Goal: Browse casually: Explore the website without a specific task or goal

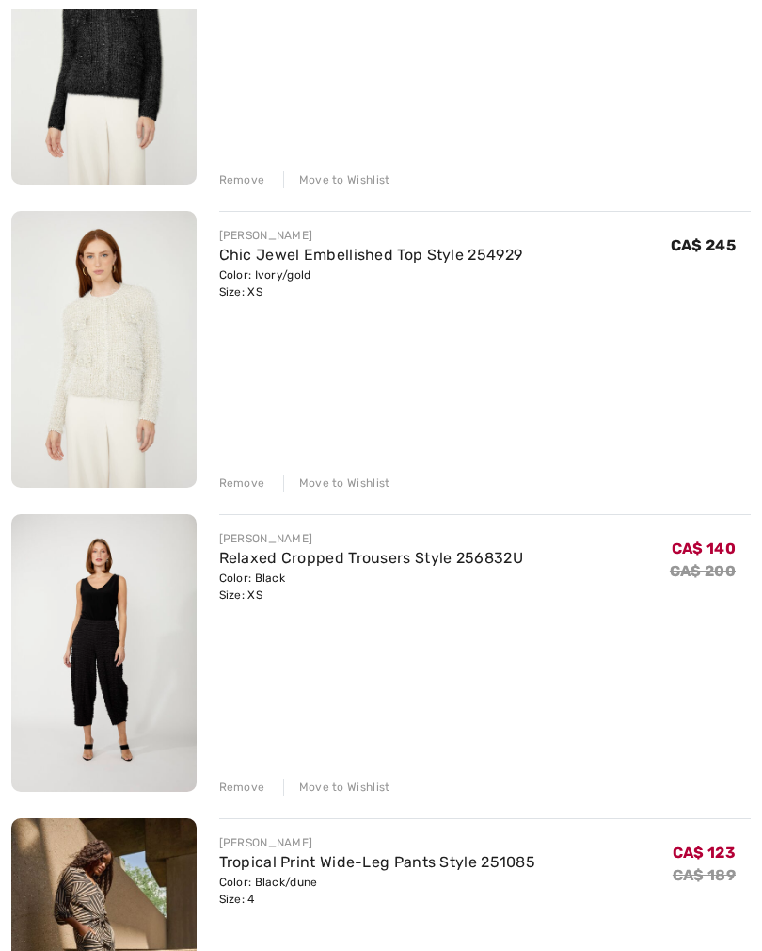
scroll to position [3109, 0]
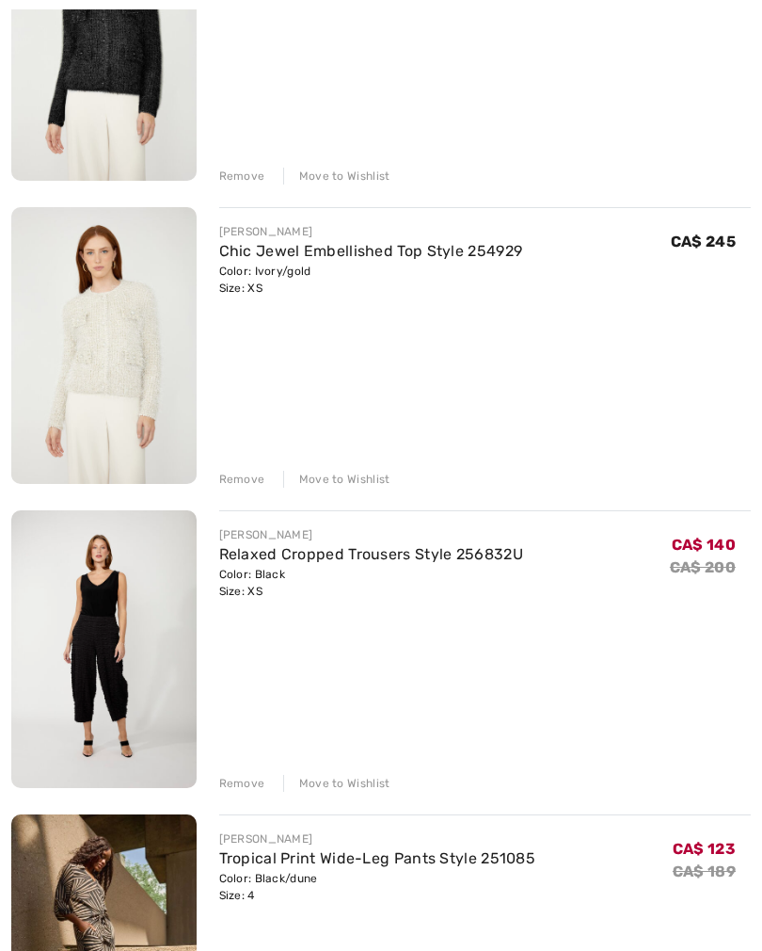
click at [271, 557] on link "Relaxed Cropped Trousers Style 256832U" at bounding box center [371, 554] width 304 height 18
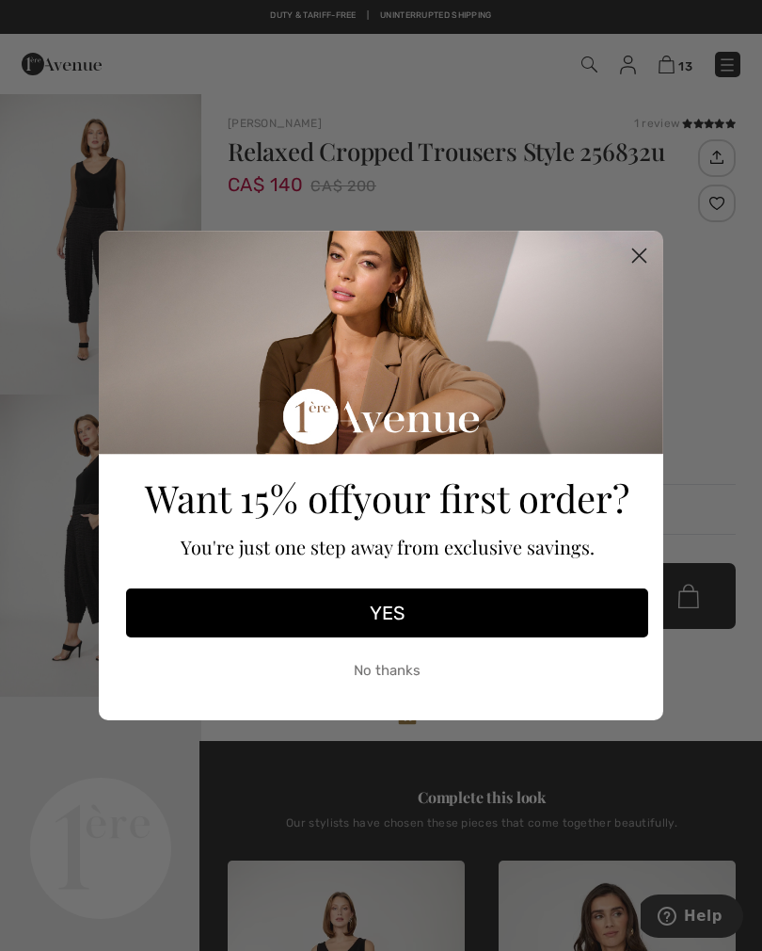
click at [638, 253] on icon "Close dialog" at bounding box center [639, 255] width 13 height 13
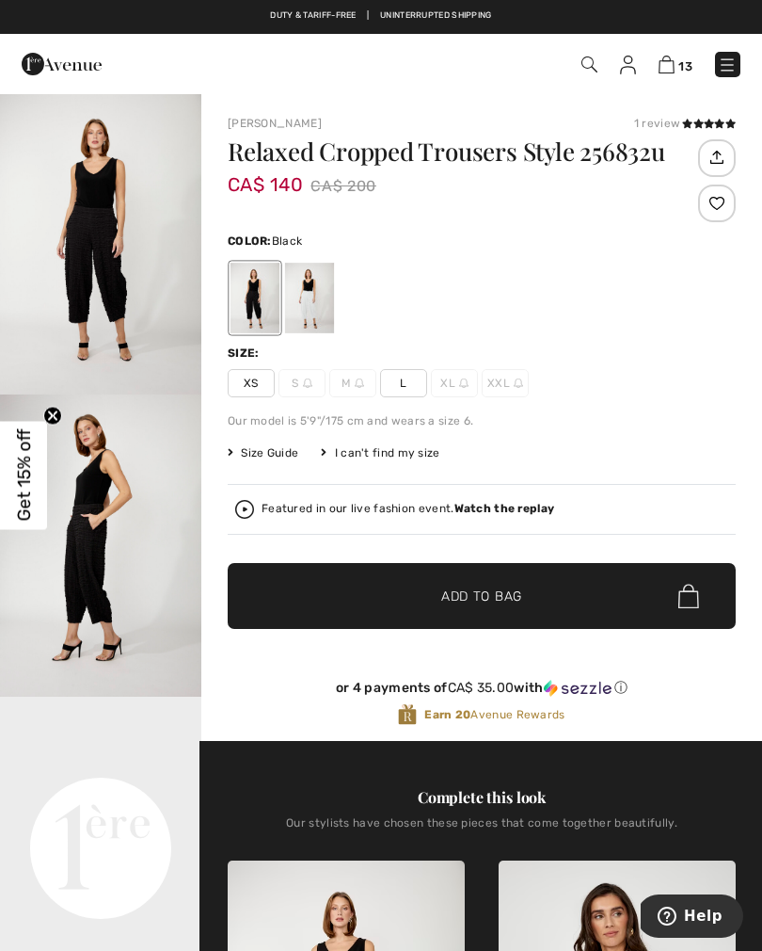
click at [663, 72] on img at bounding box center [667, 65] width 16 height 18
click at [666, 72] on img at bounding box center [667, 65] width 16 height 18
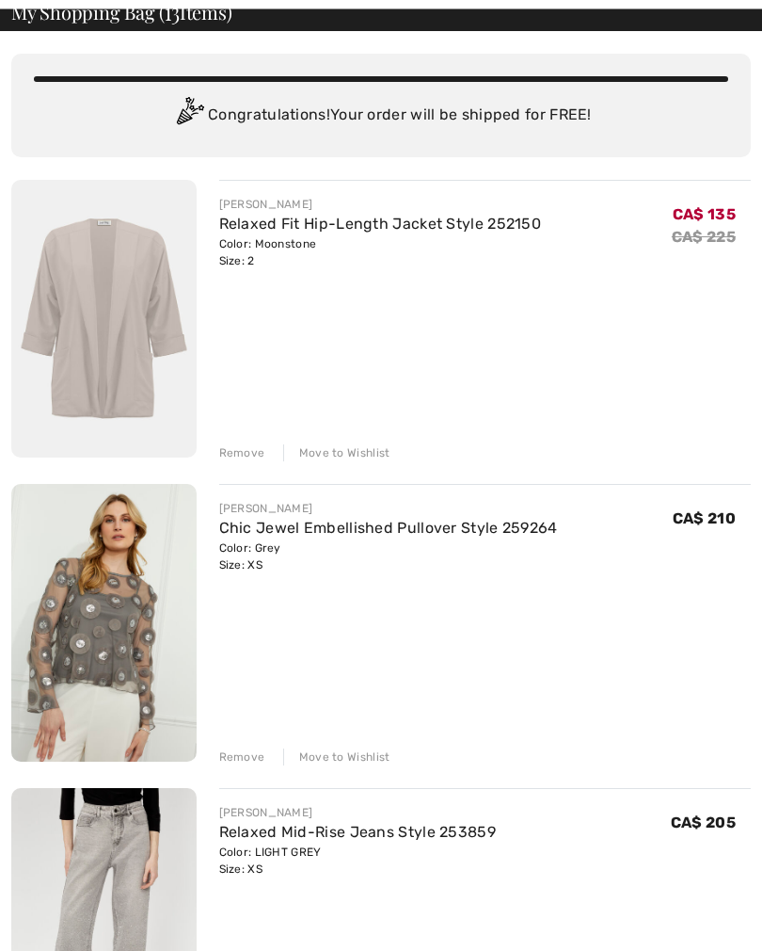
scroll to position [99, 0]
click at [396, 231] on link "Relaxed Fit Hip-Length Jacket Style 252150" at bounding box center [380, 224] width 323 height 18
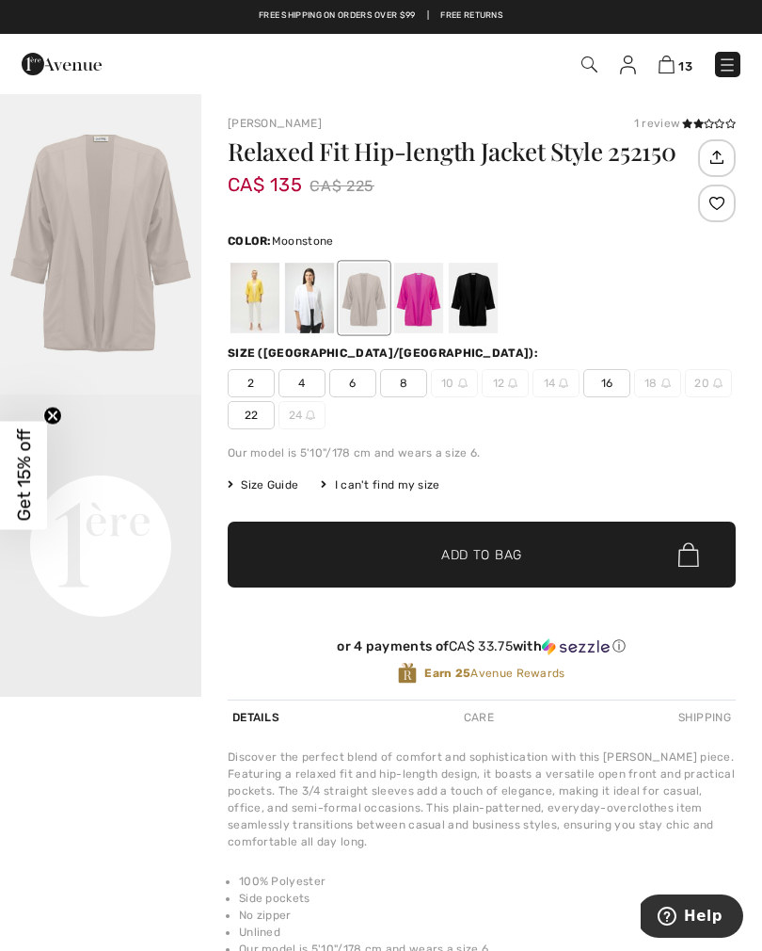
click at [664, 72] on img at bounding box center [667, 65] width 16 height 18
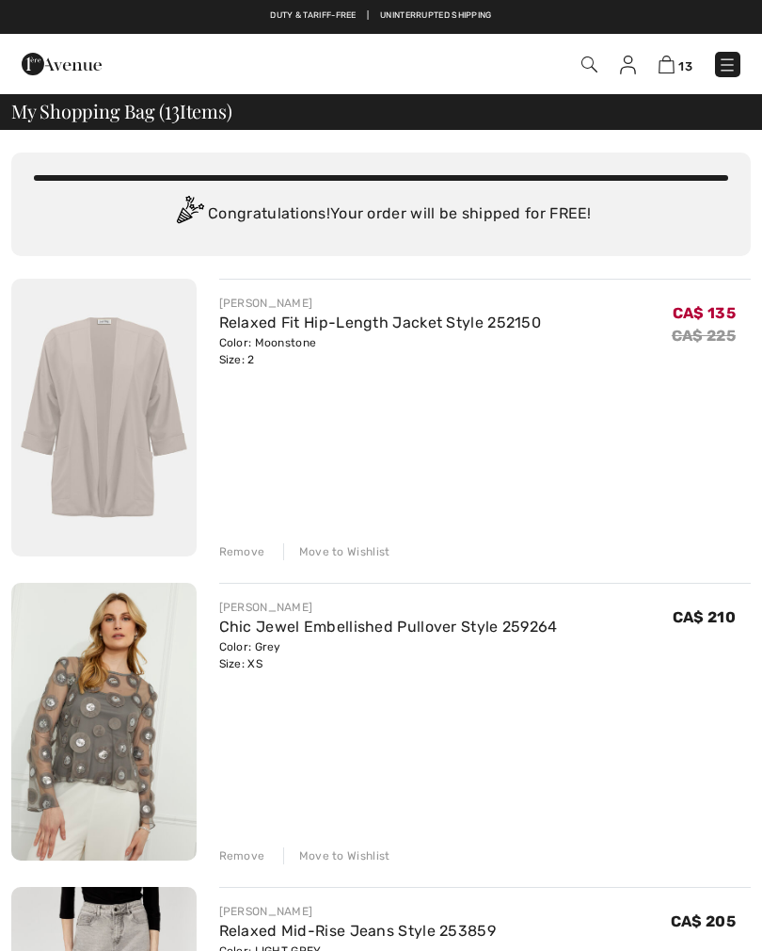
checkbox input "true"
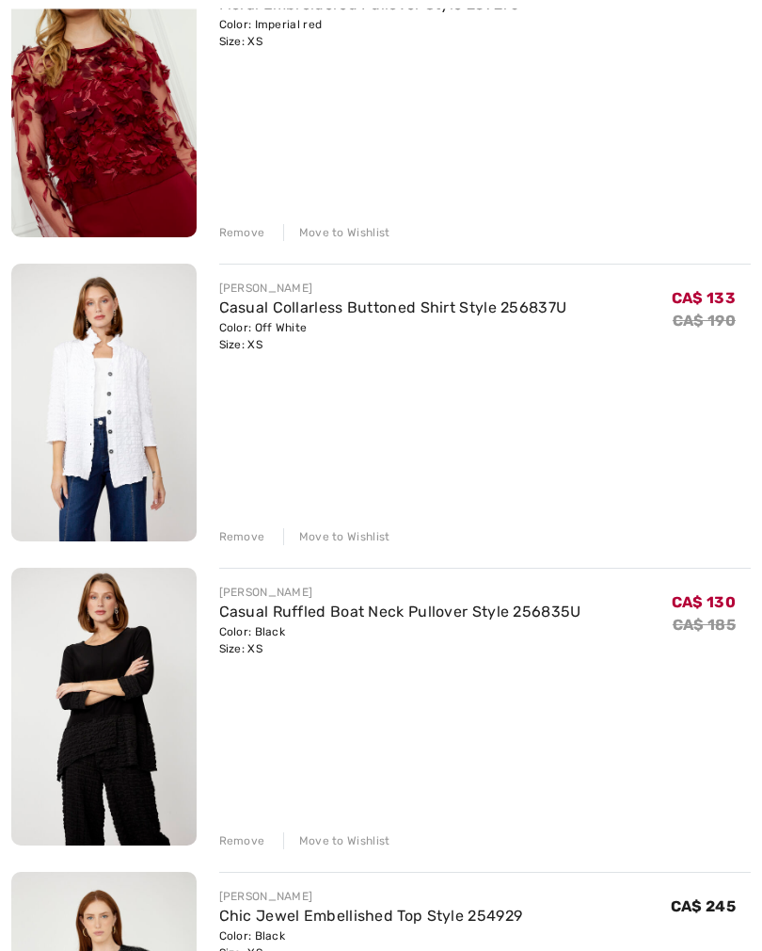
scroll to position [2141, 0]
click at [290, 315] on link "Casual Collarless Buttoned Shirt Style 256837U" at bounding box center [393, 307] width 348 height 18
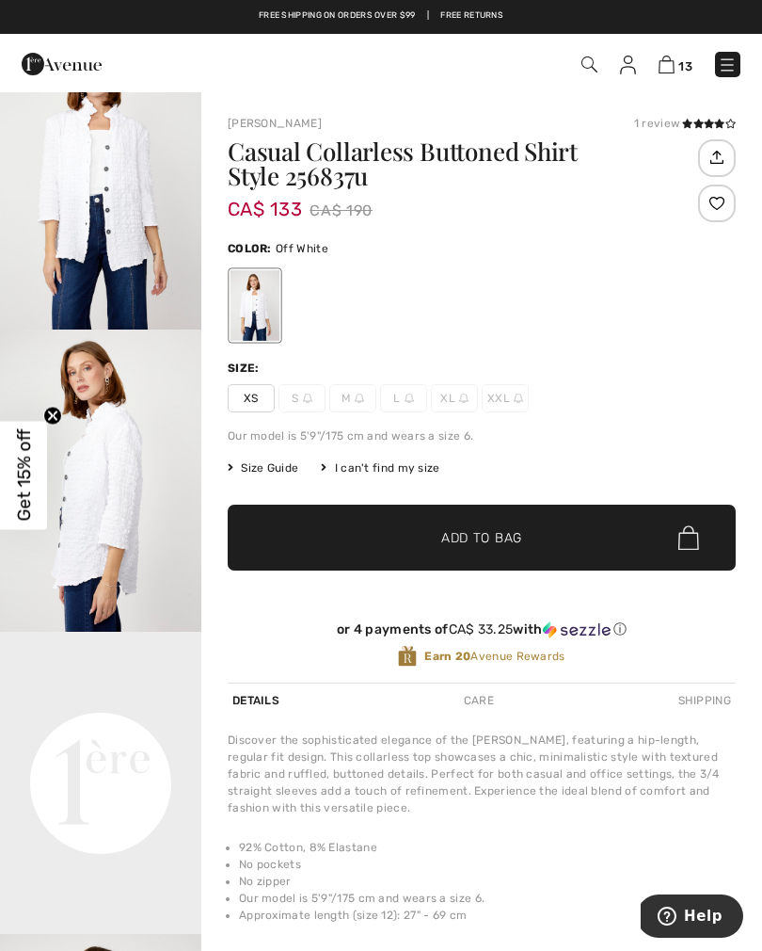
scroll to position [64, 0]
click at [671, 72] on img at bounding box center [667, 65] width 16 height 18
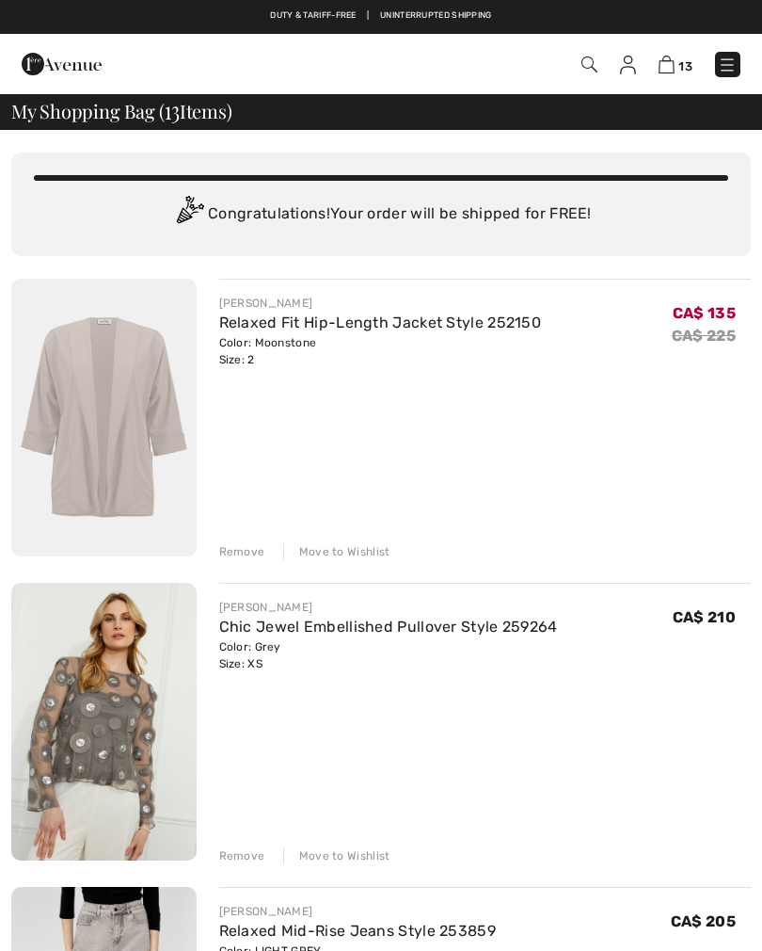
click at [720, 74] on img at bounding box center [727, 65] width 19 height 19
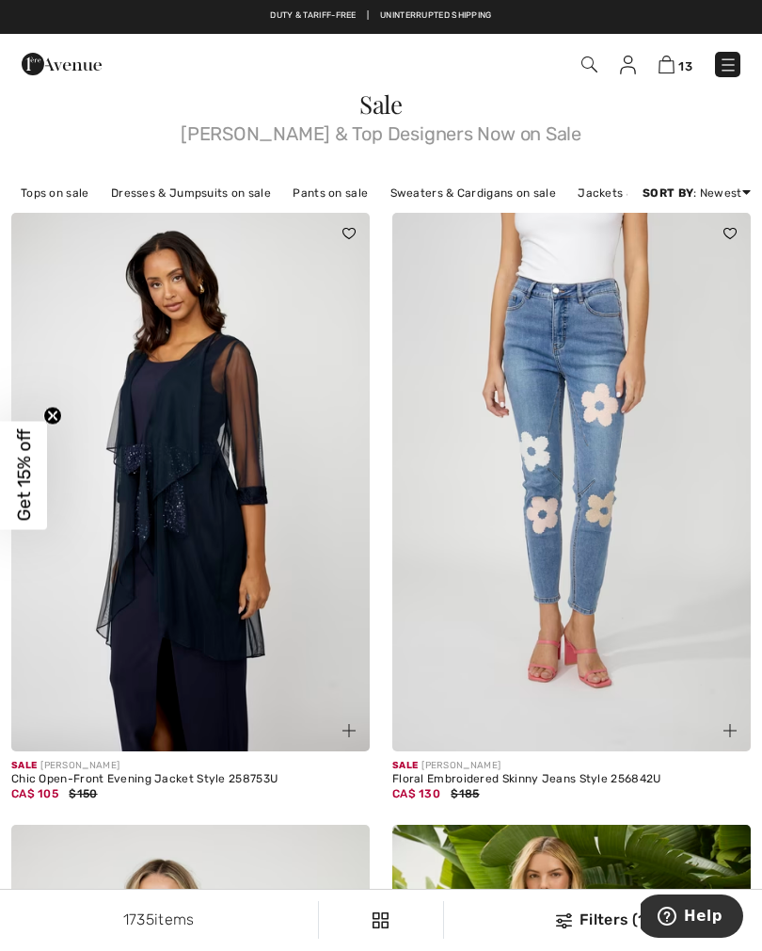
click at [721, 74] on img at bounding box center [728, 65] width 19 height 19
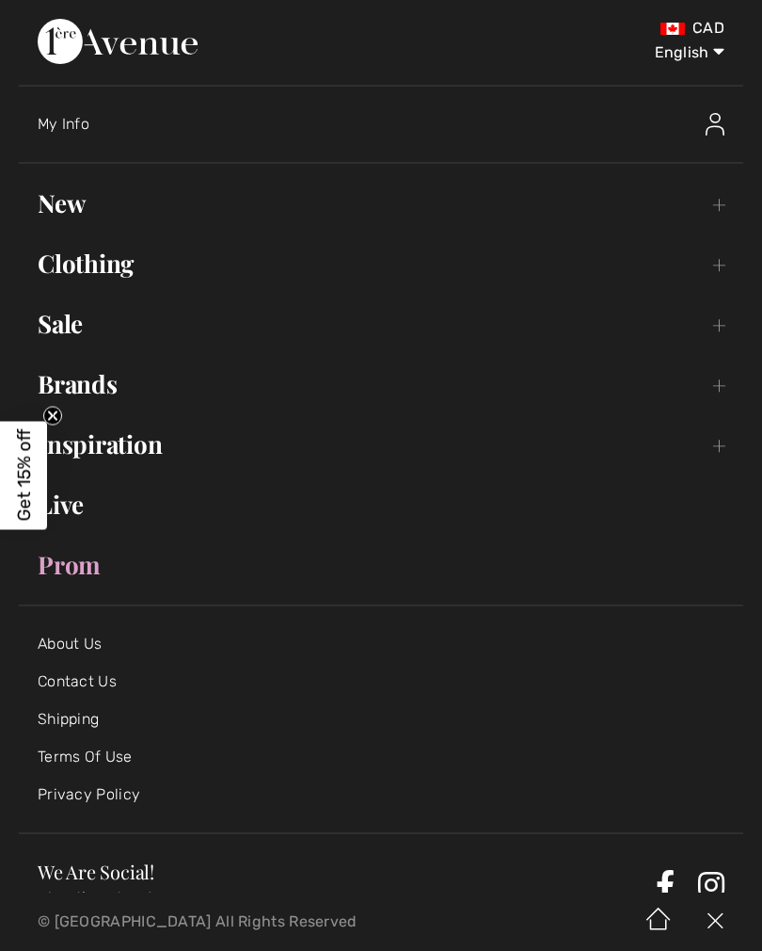
click at [65, 221] on link "New Toggle submenu" at bounding box center [381, 203] width 725 height 41
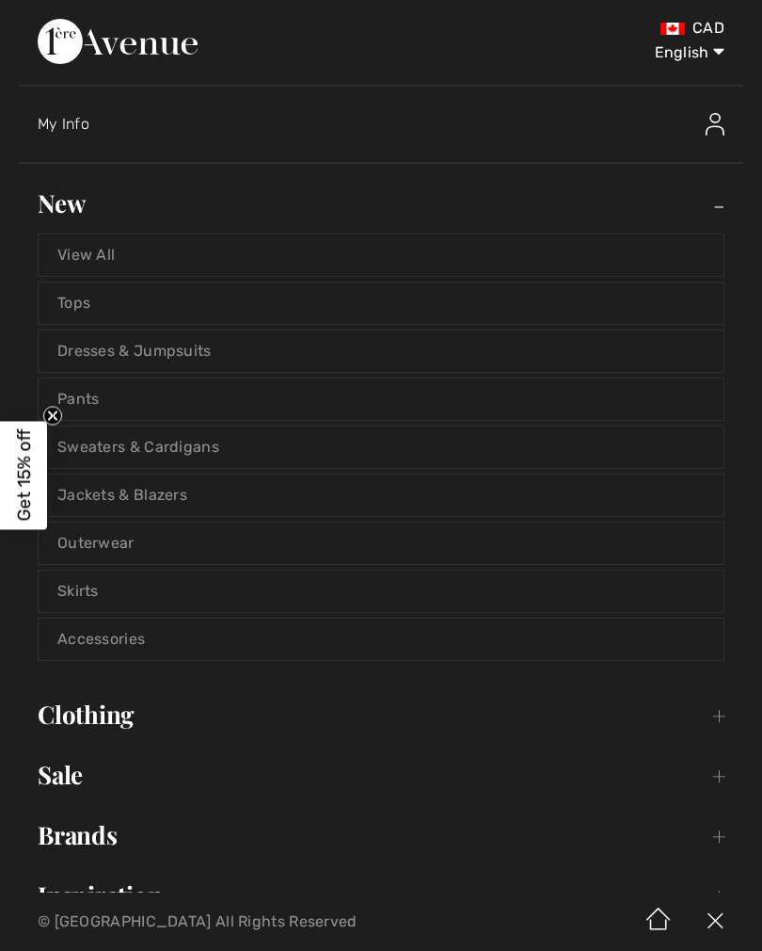
click at [91, 263] on link "View All" at bounding box center [381, 254] width 685 height 41
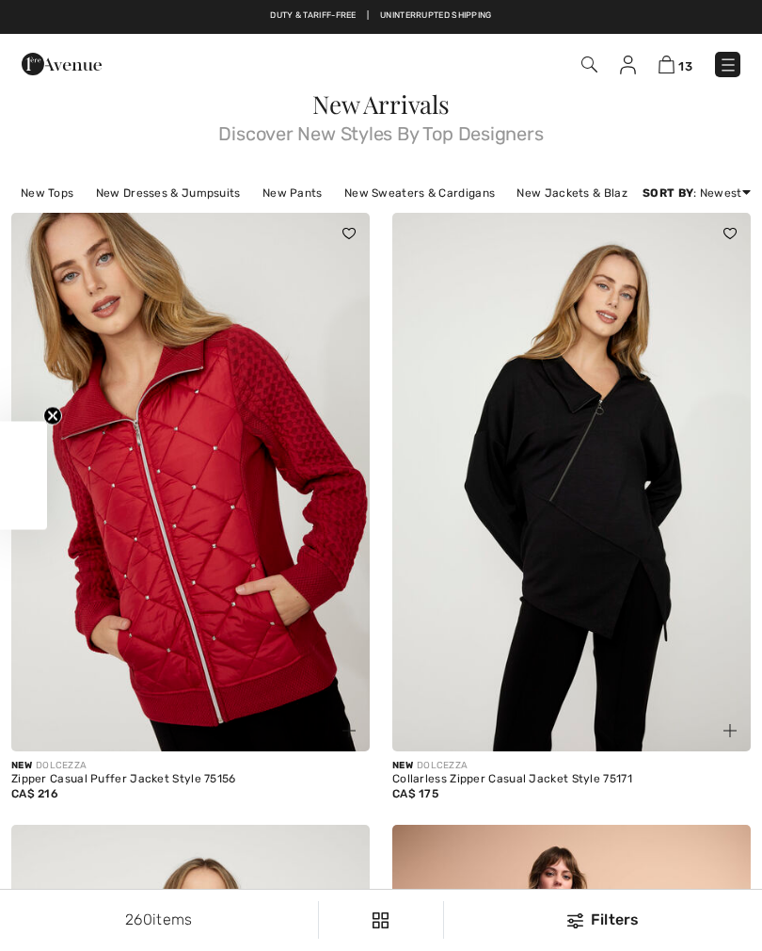
checkbox input "true"
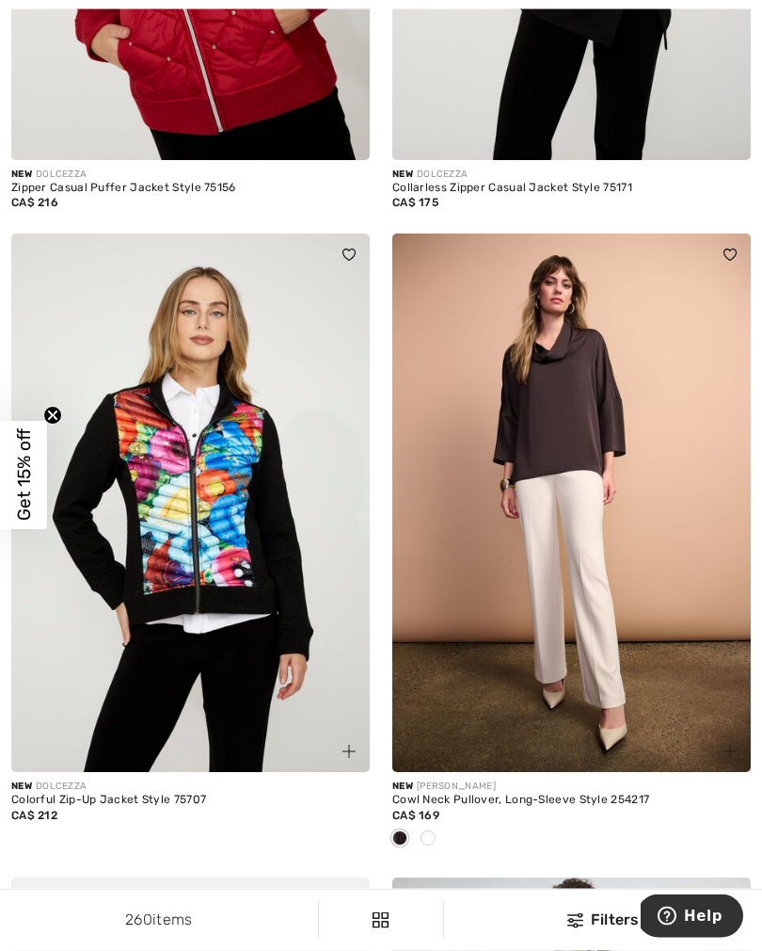
scroll to position [591, 0]
click at [436, 840] on div at bounding box center [428, 838] width 28 height 31
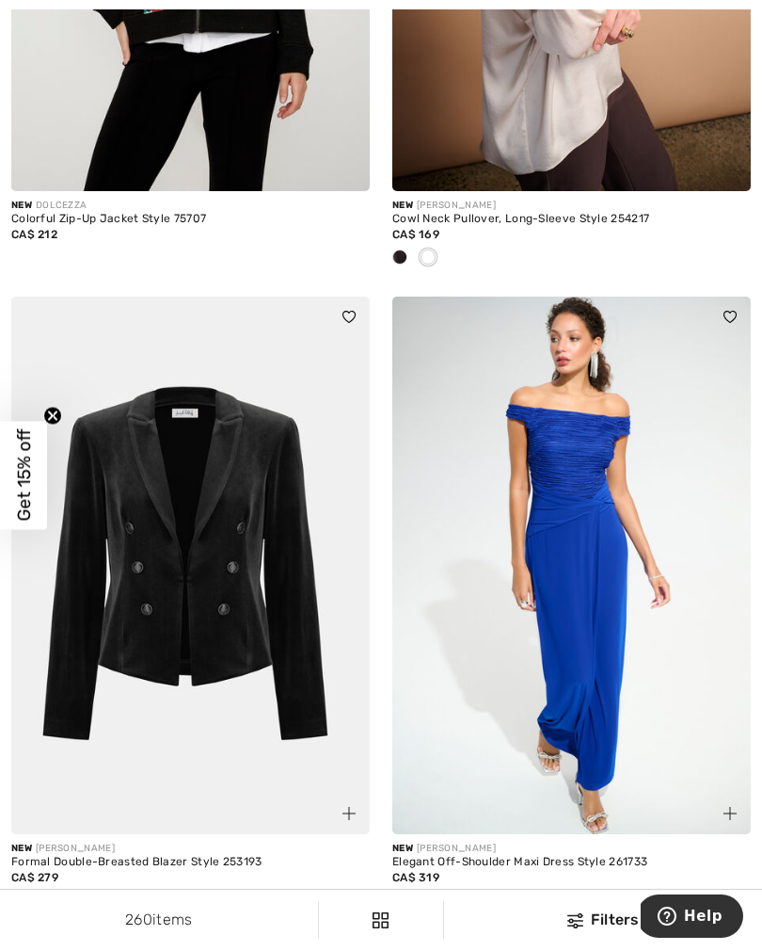
scroll to position [1195, 0]
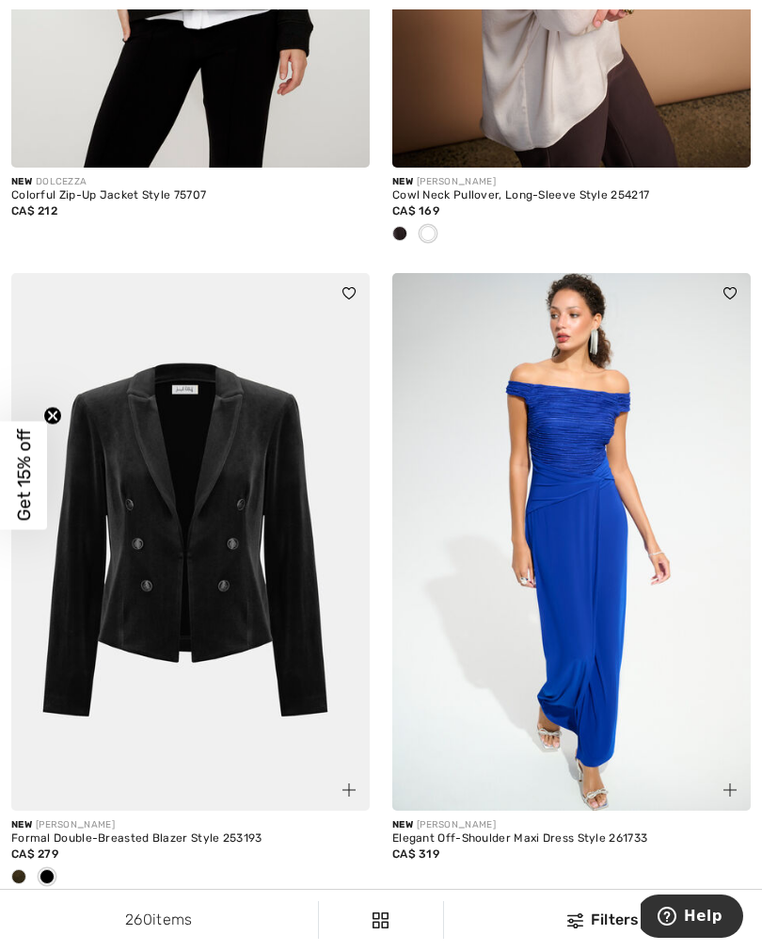
click at [15, 875] on span at bounding box center [18, 876] width 15 height 15
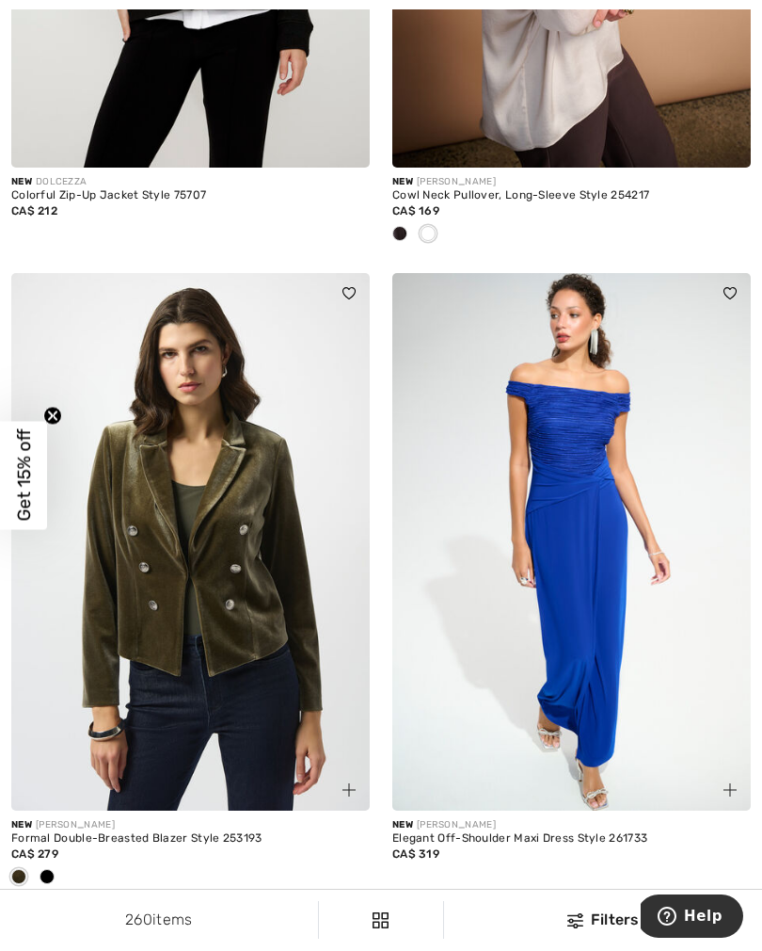
click at [56, 878] on div at bounding box center [47, 877] width 28 height 31
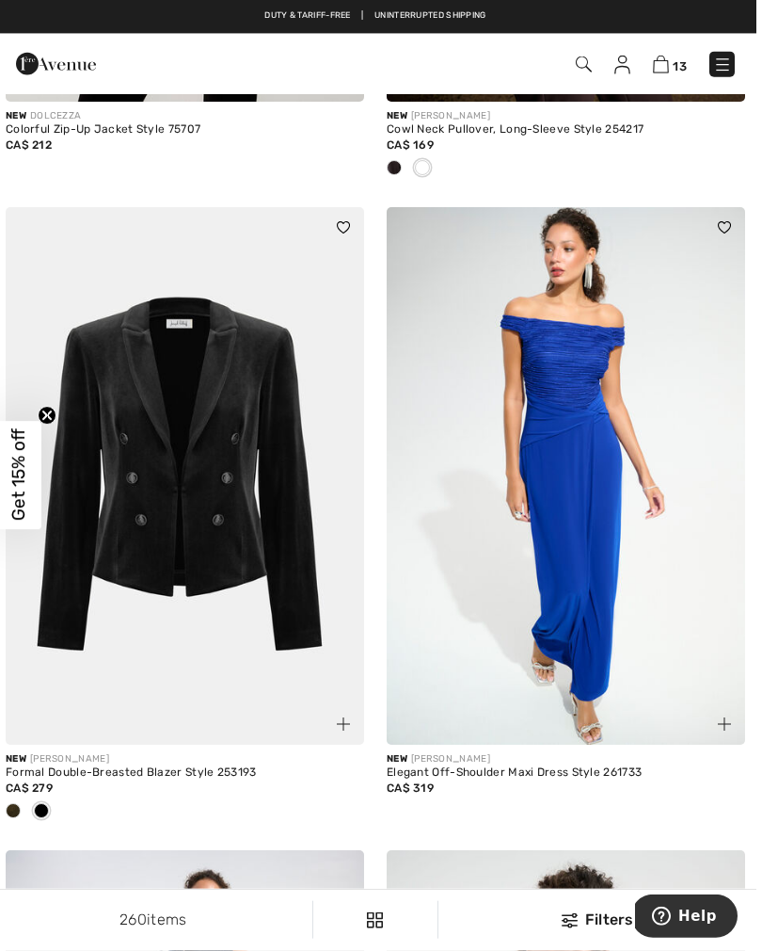
scroll to position [1291, 0]
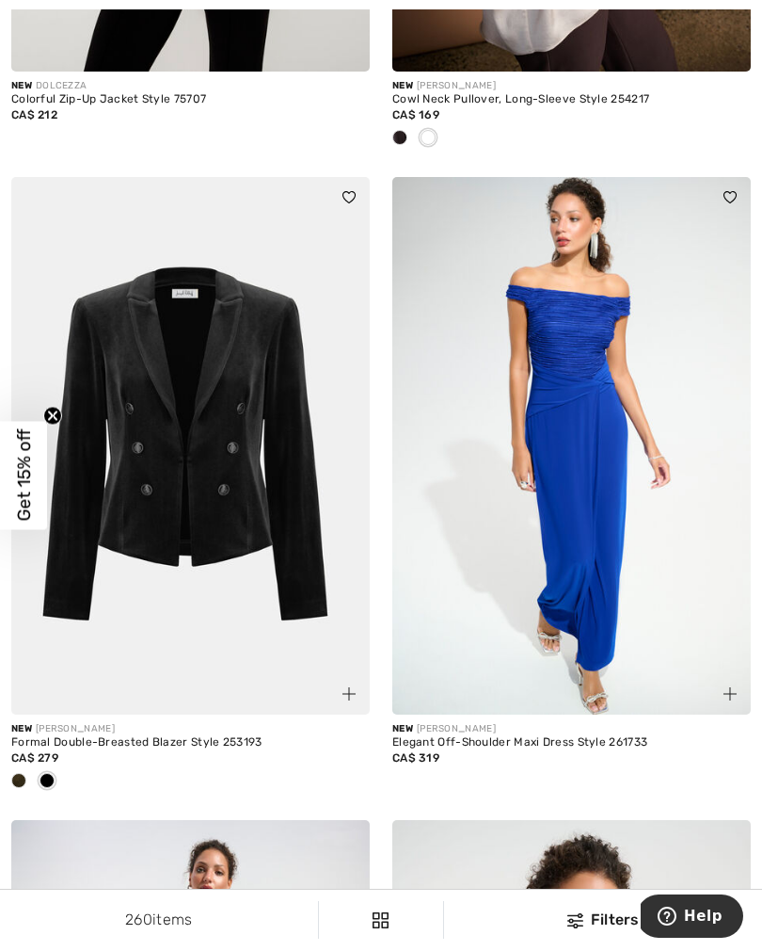
click at [596, 484] on img at bounding box center [571, 446] width 359 height 538
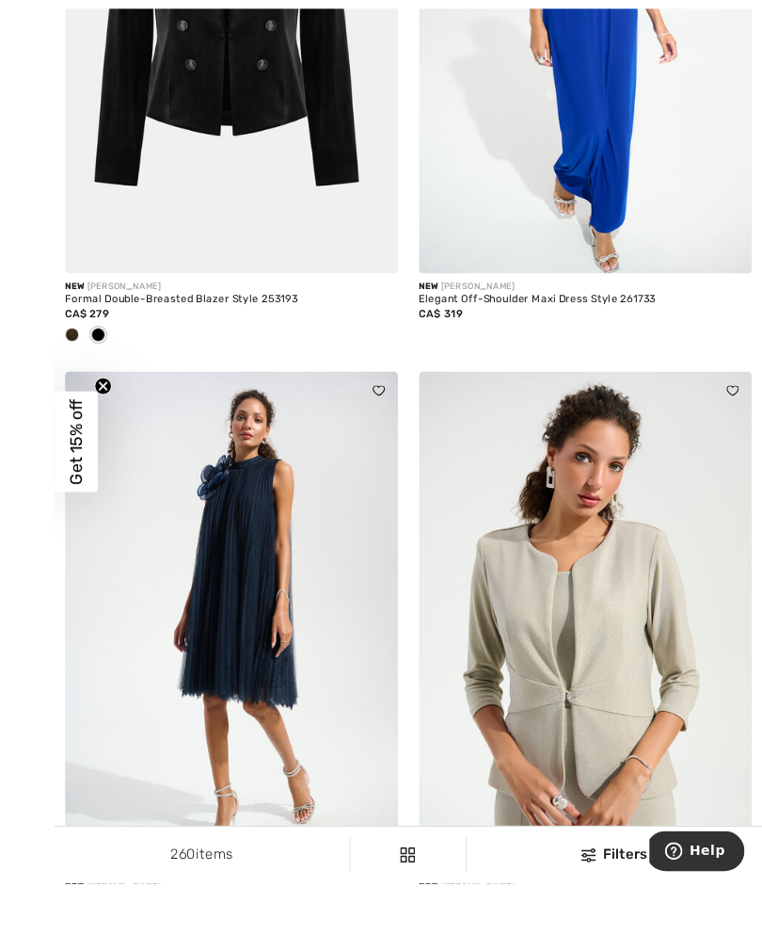
scroll to position [1789, 0]
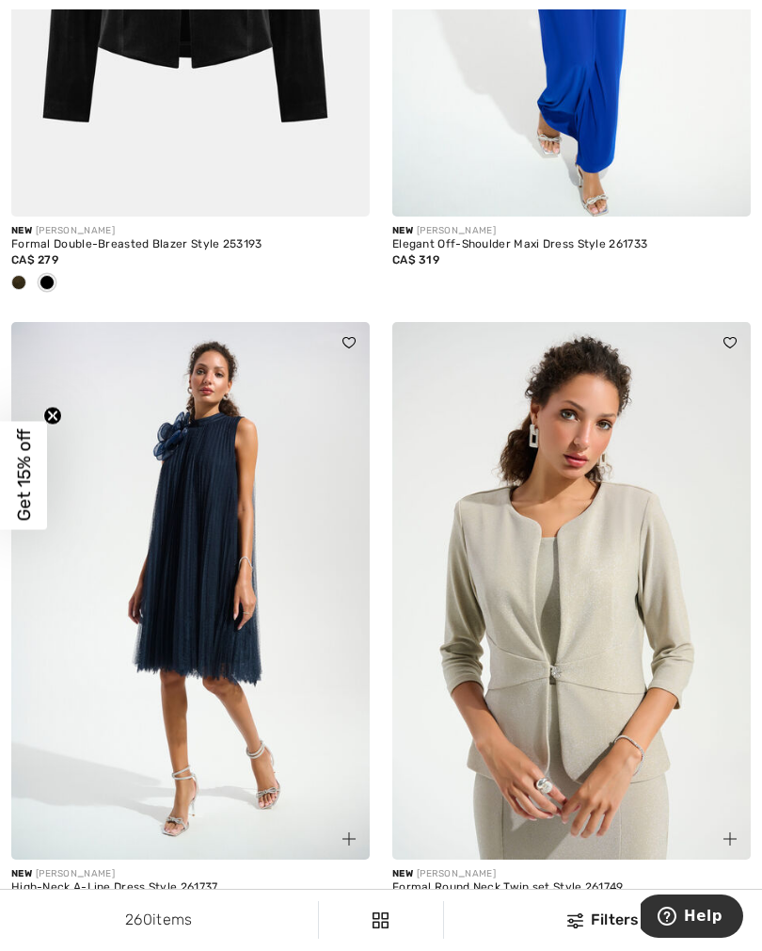
click at [208, 605] on img at bounding box center [190, 591] width 359 height 538
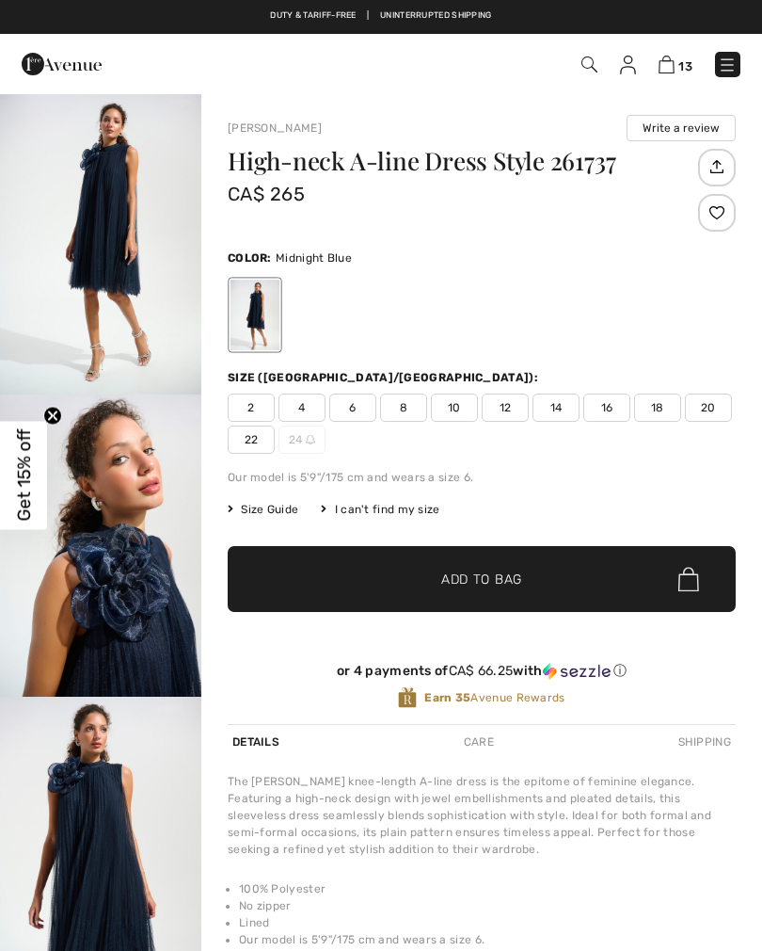
checkbox input "true"
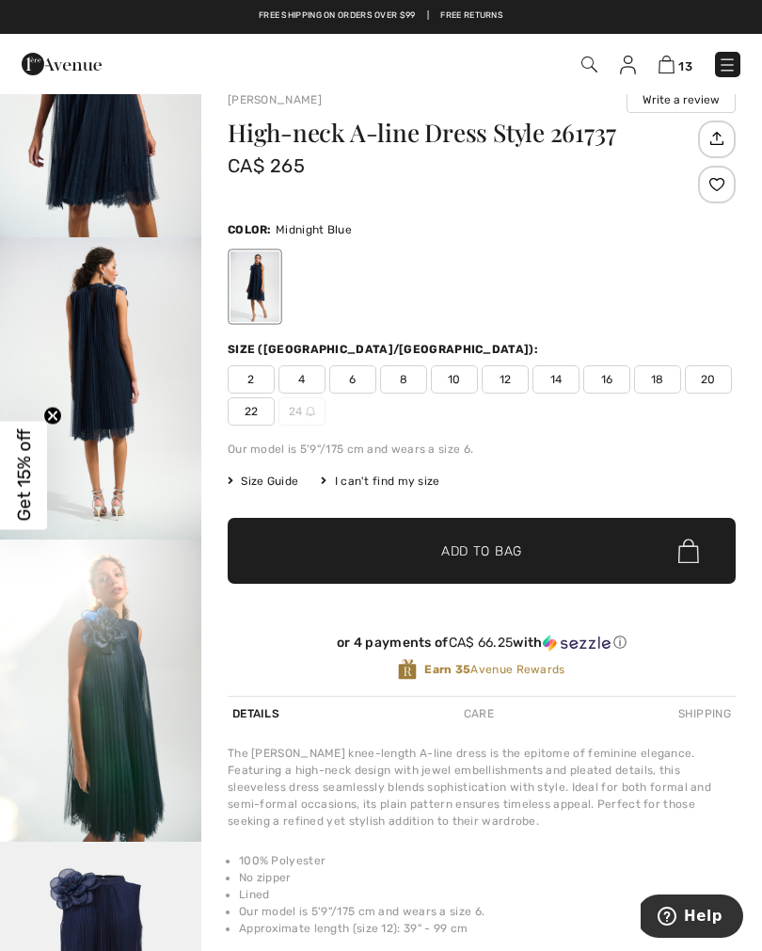
scroll to position [731, 0]
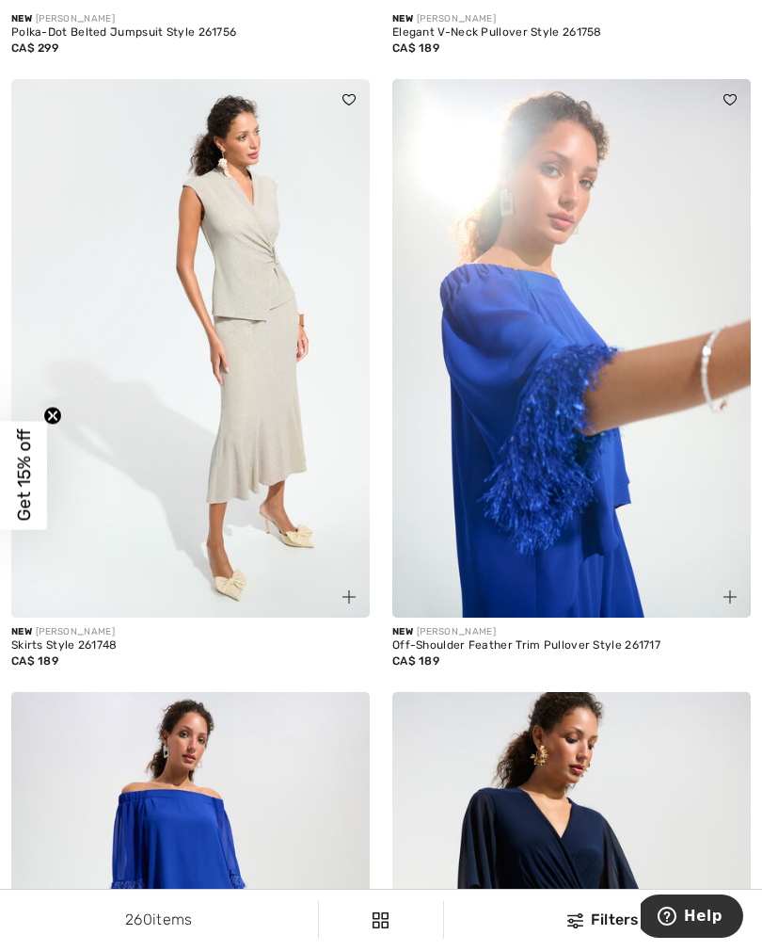
scroll to position [4640, 0]
click at [607, 430] on img at bounding box center [571, 347] width 359 height 538
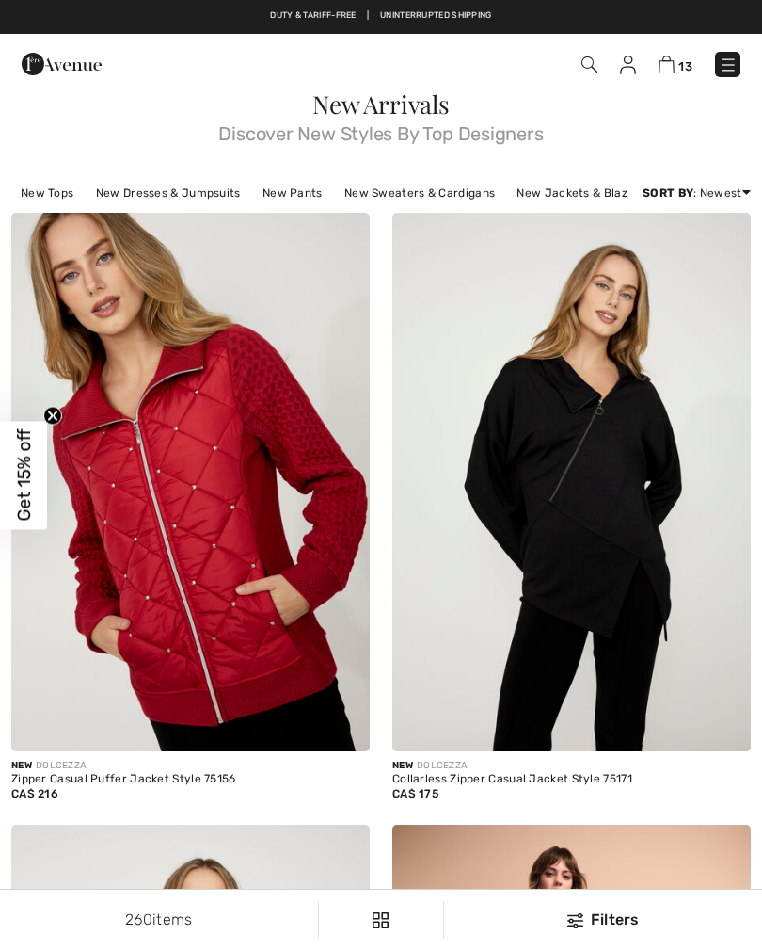
checkbox input "true"
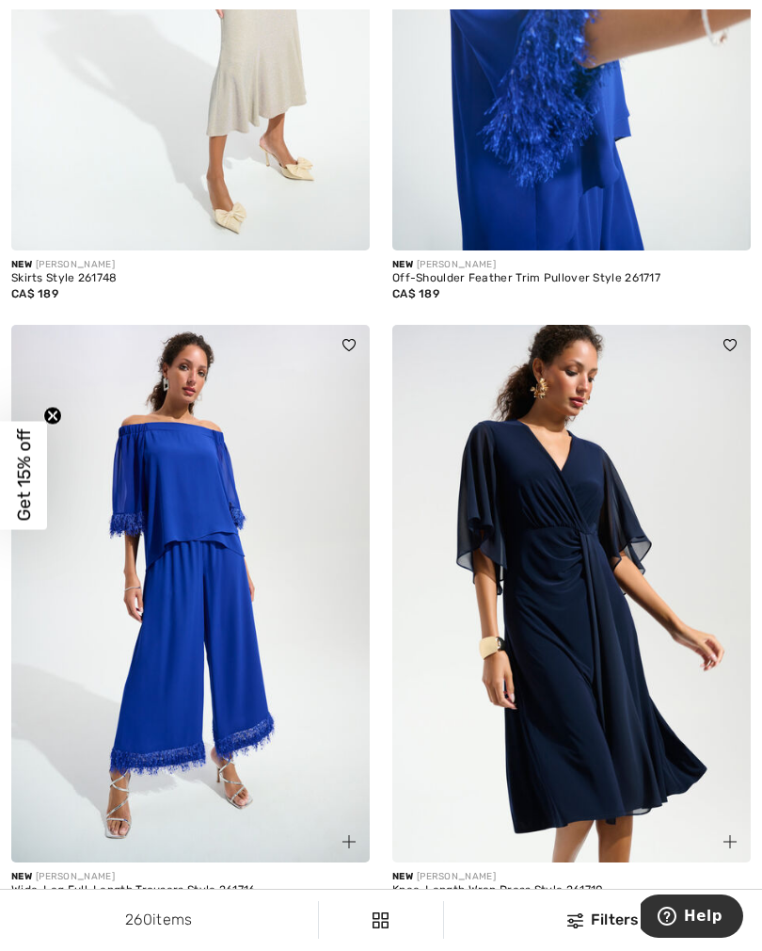
scroll to position [5010, 0]
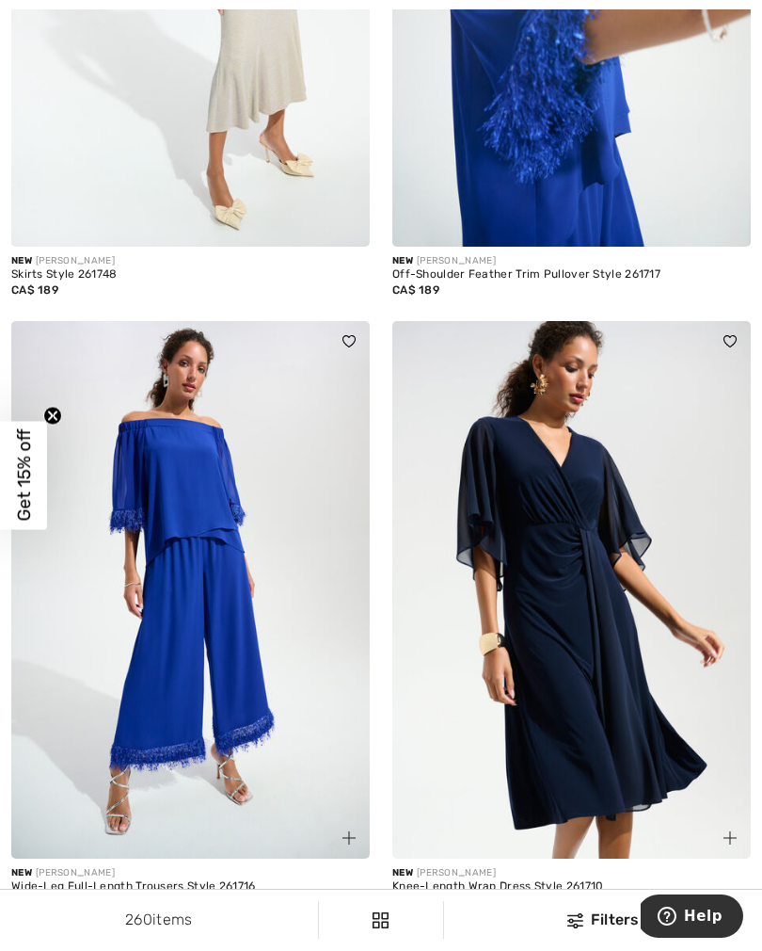
click at [207, 659] on img at bounding box center [190, 590] width 359 height 538
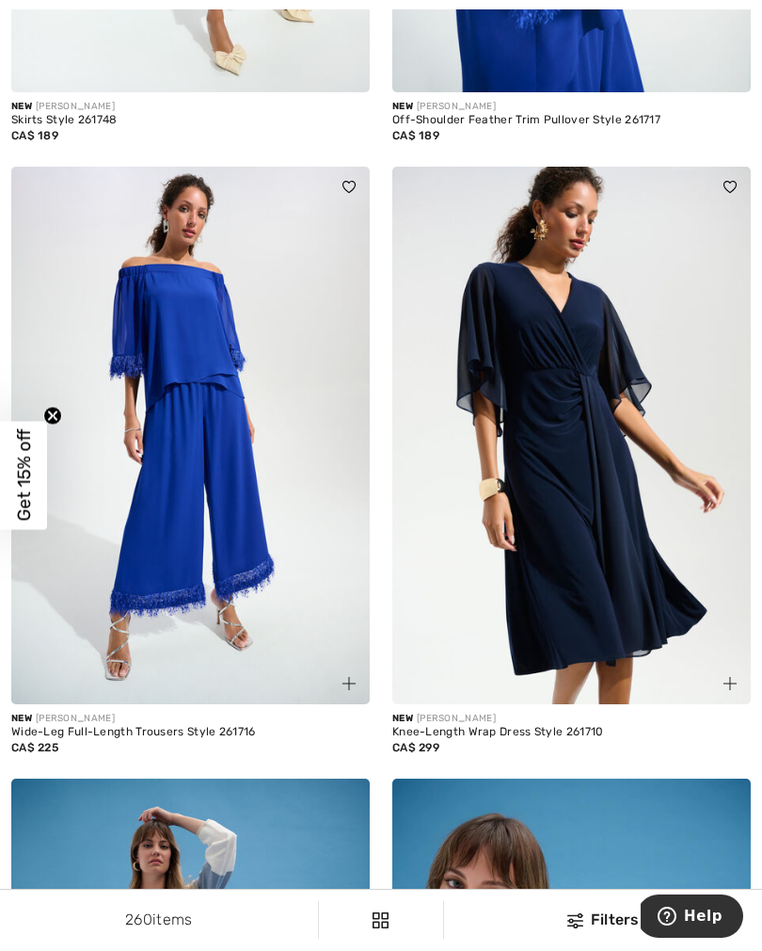
scroll to position [5166, 0]
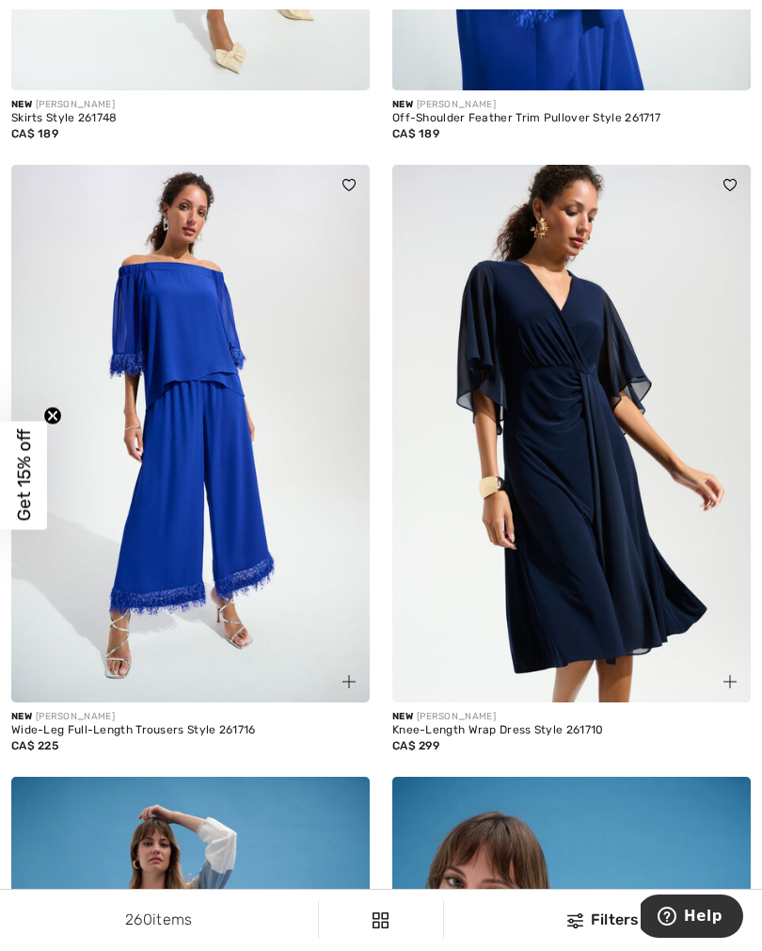
click at [609, 535] on img at bounding box center [571, 434] width 359 height 538
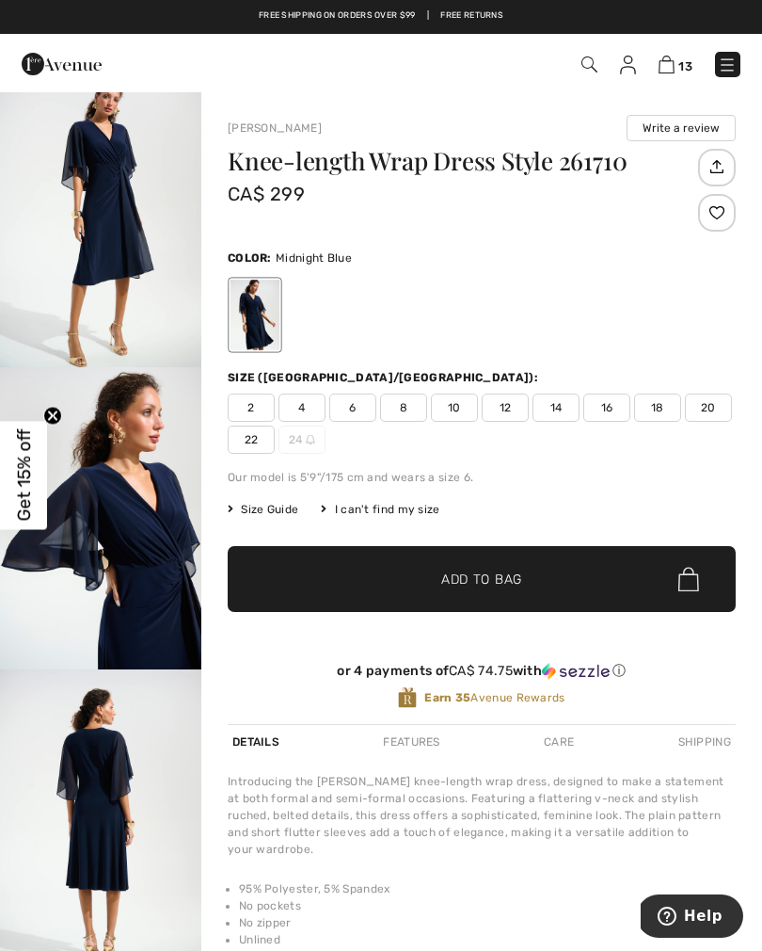
scroll to position [317, 0]
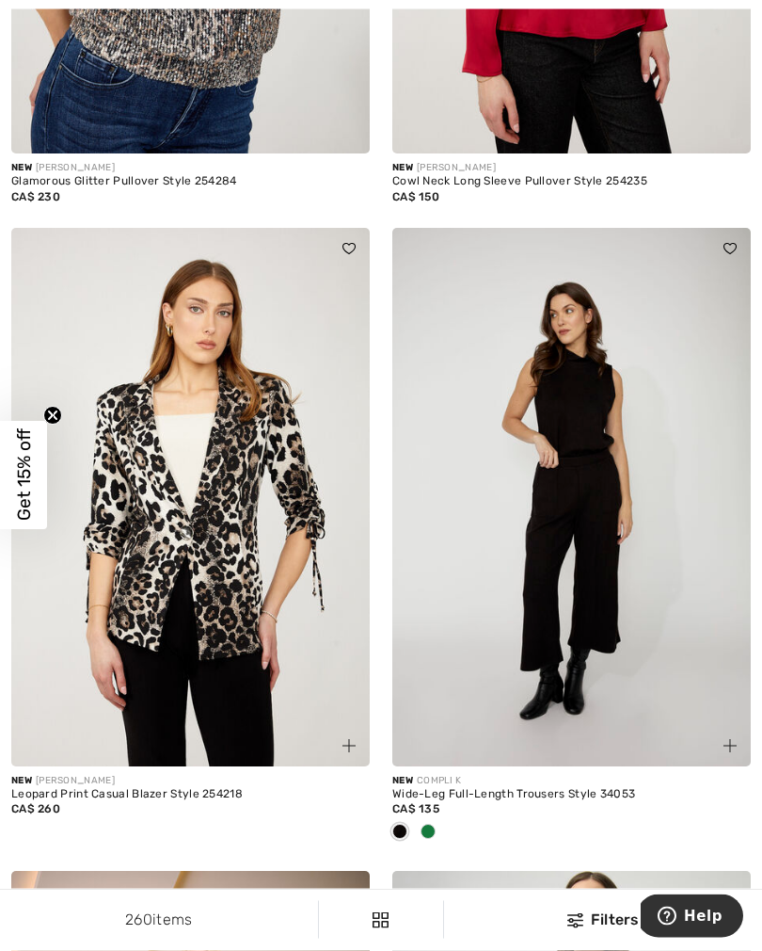
scroll to position [10282, 0]
click at [438, 823] on div at bounding box center [428, 832] width 28 height 31
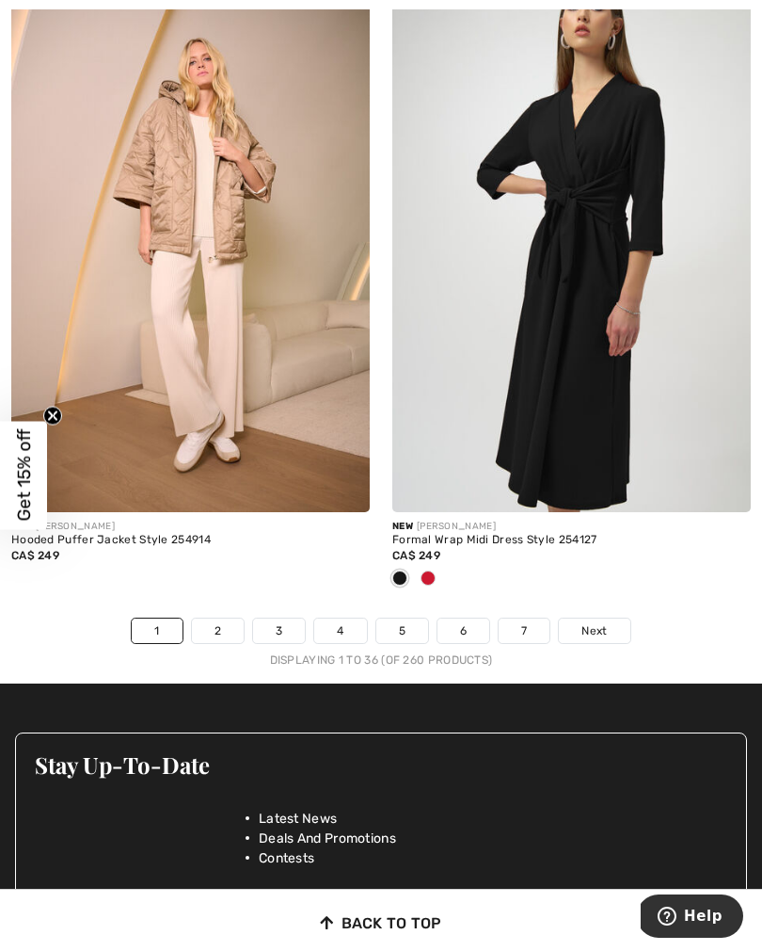
scroll to position [11204, 0]
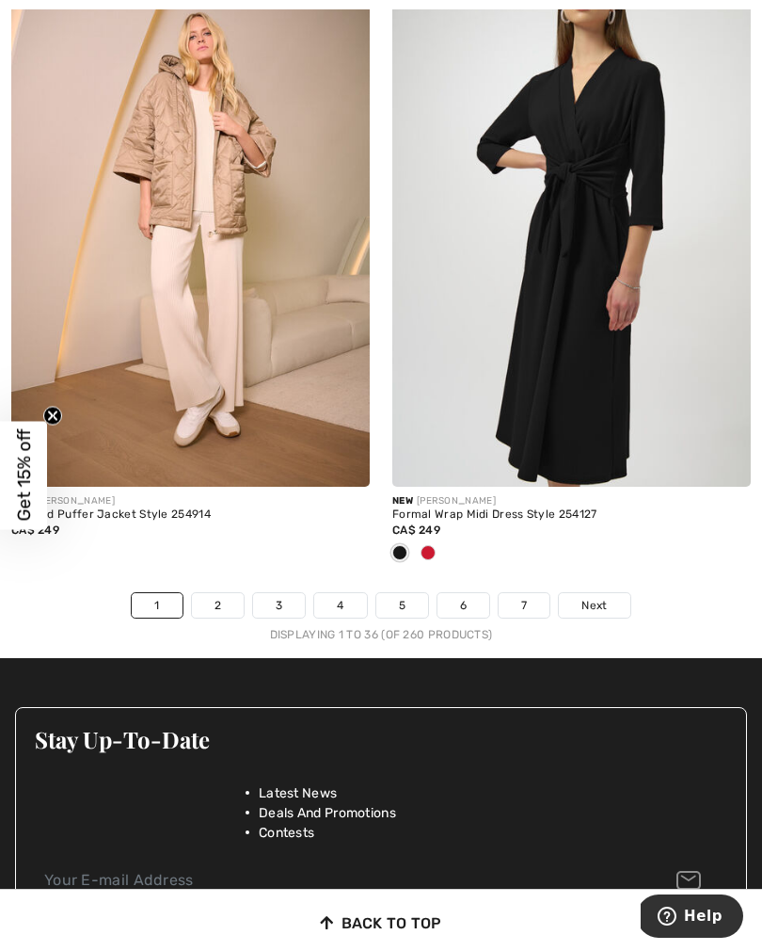
click at [207, 601] on link "2" at bounding box center [218, 605] width 52 height 24
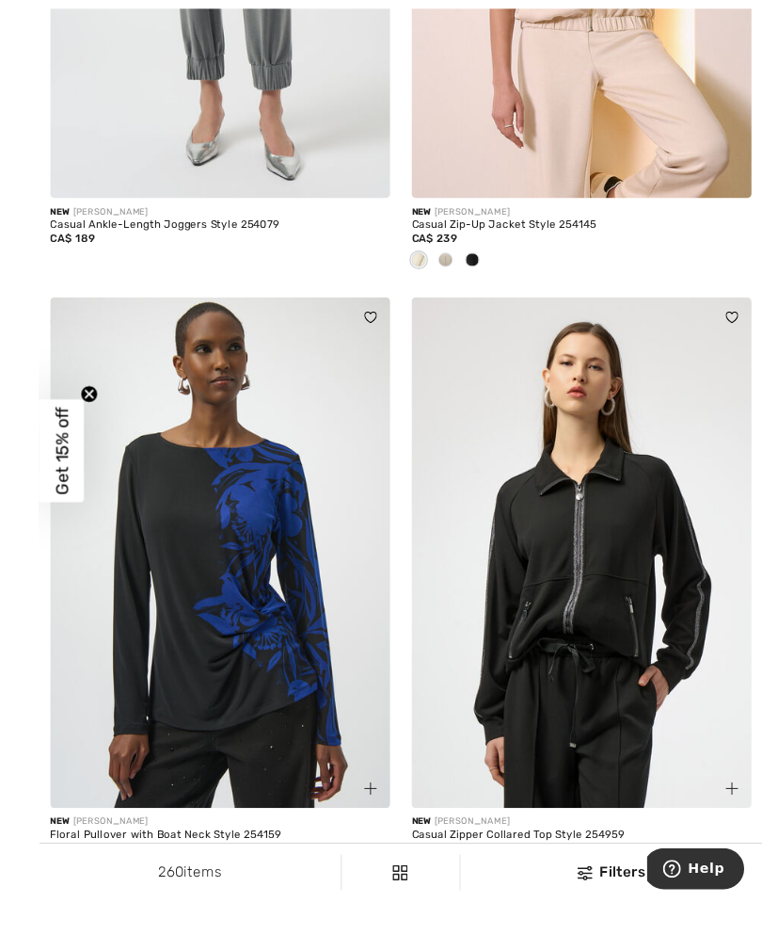
scroll to position [3158, 0]
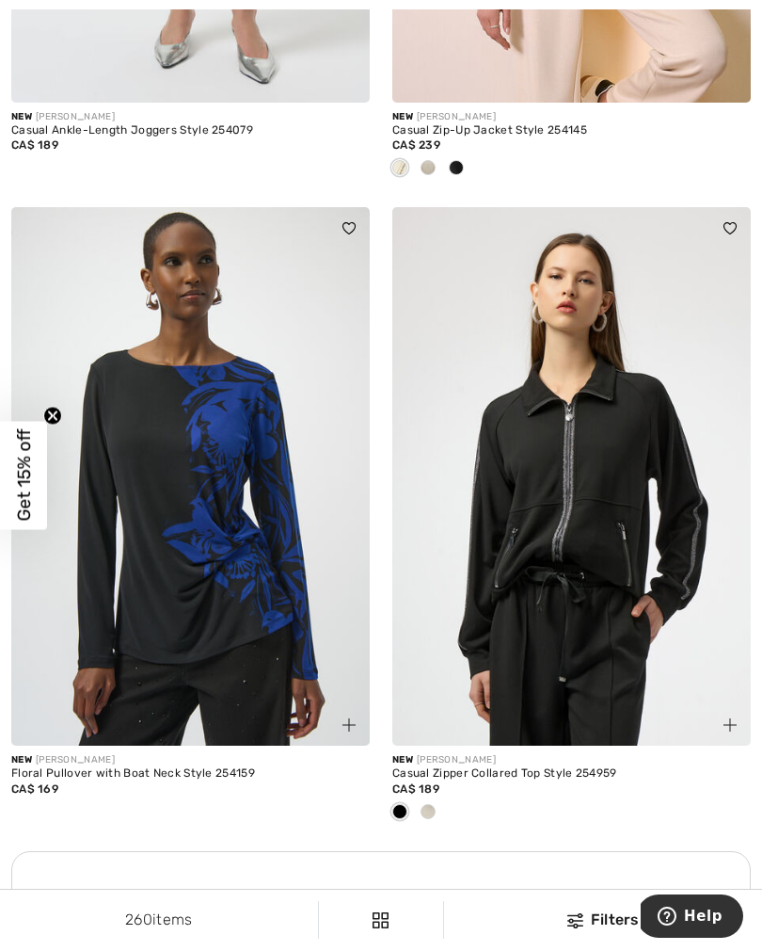
click at [439, 810] on div at bounding box center [428, 812] width 28 height 31
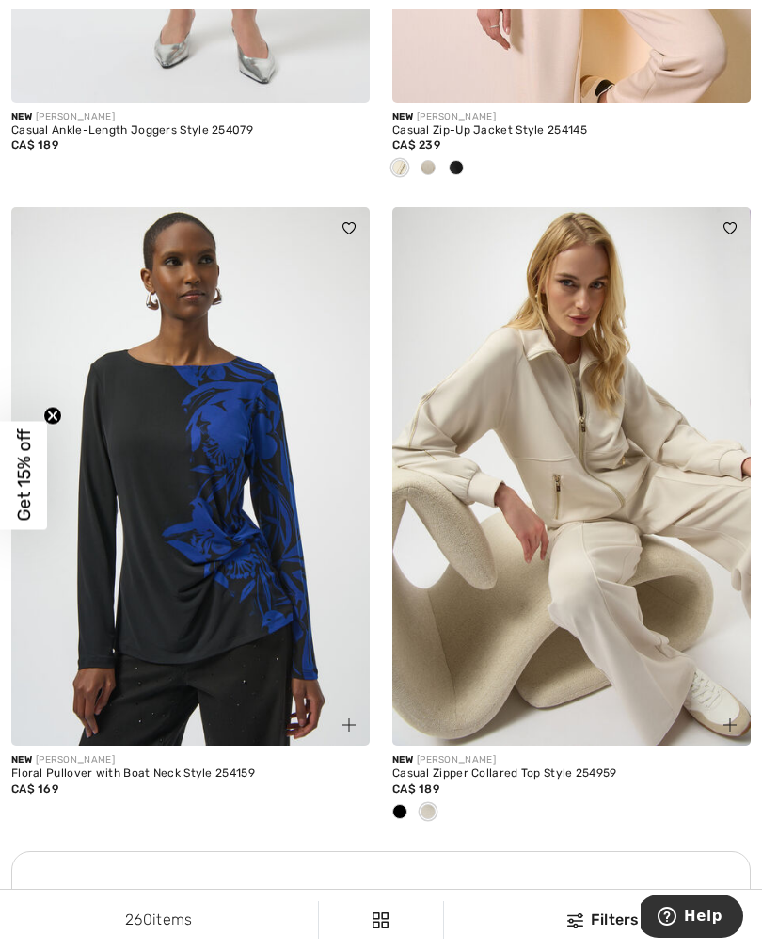
click at [555, 503] on img at bounding box center [571, 476] width 359 height 538
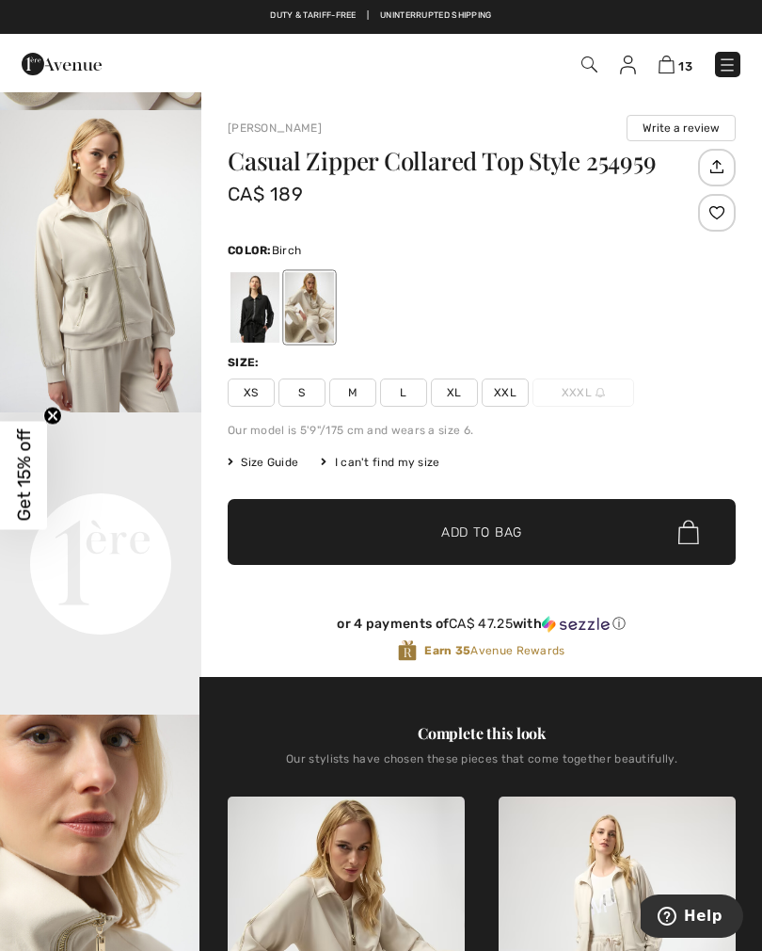
scroll to position [300, 0]
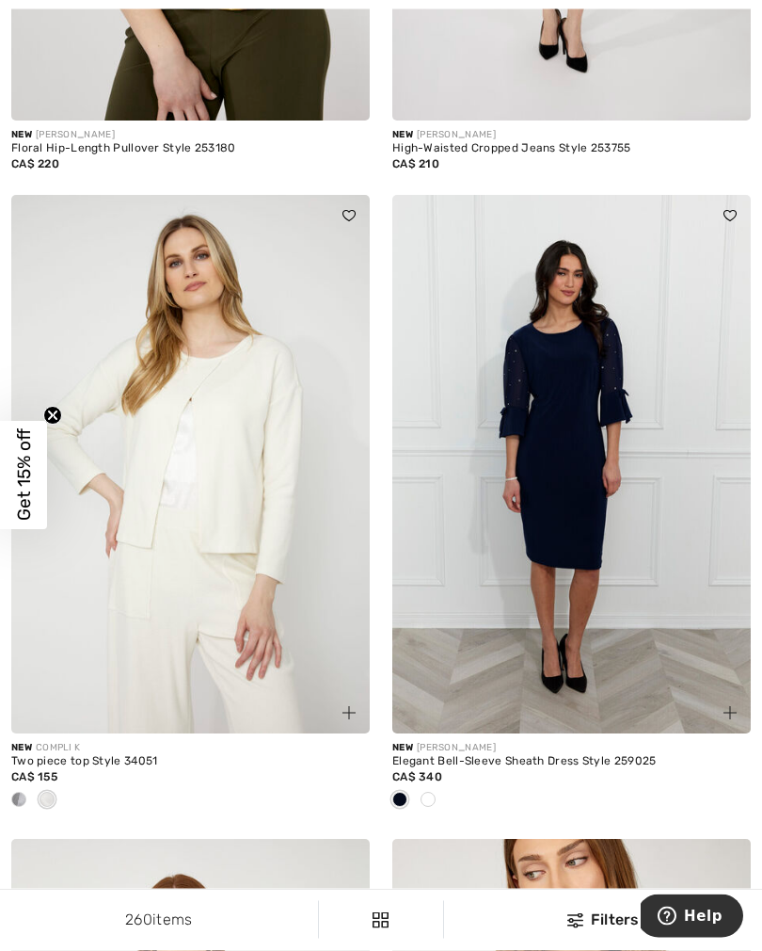
scroll to position [4554, 0]
click at [70, 823] on div "New COMPLI K Two piece top Style 34051 CA$ 155" at bounding box center [190, 785] width 359 height 105
click at [24, 793] on span at bounding box center [18, 798] width 15 height 15
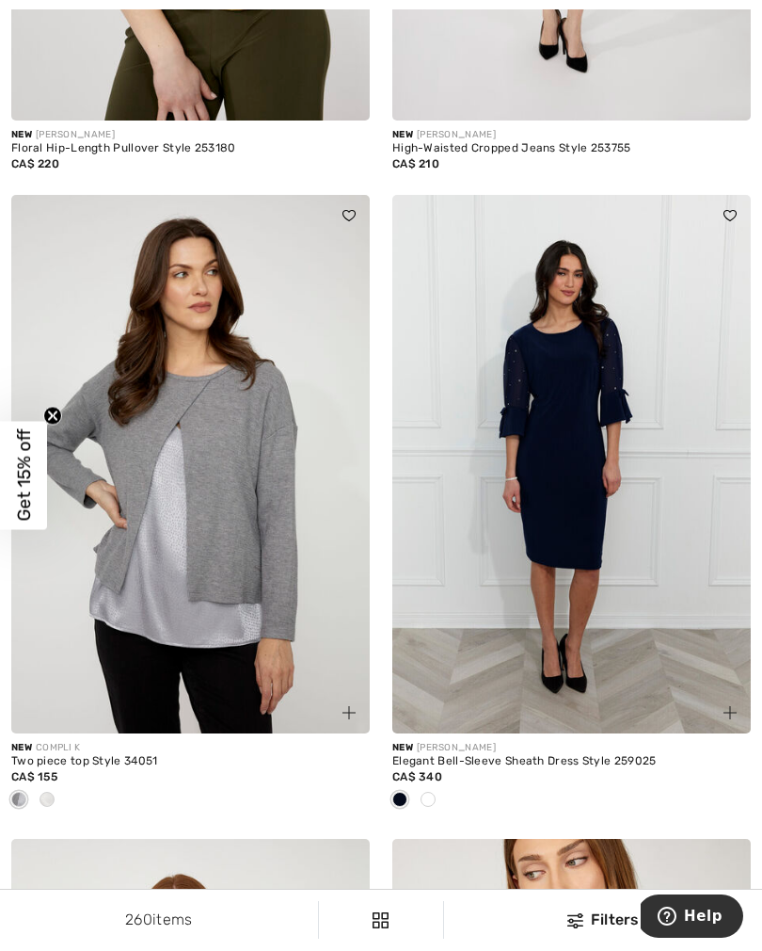
scroll to position [4558, 0]
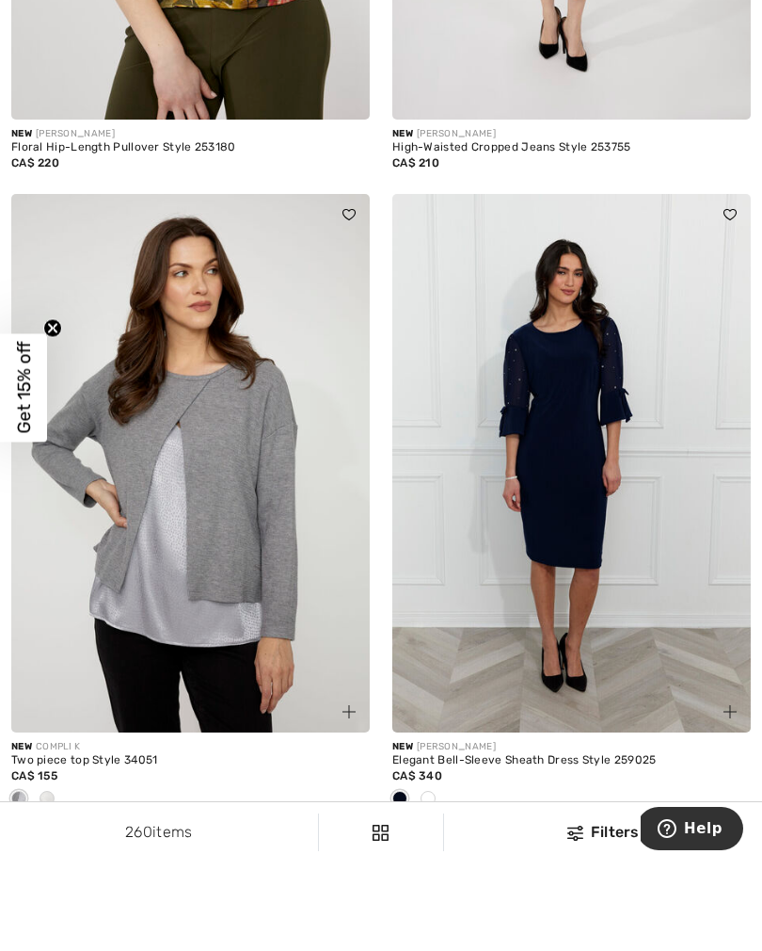
click at [56, 871] on div at bounding box center [47, 886] width 28 height 31
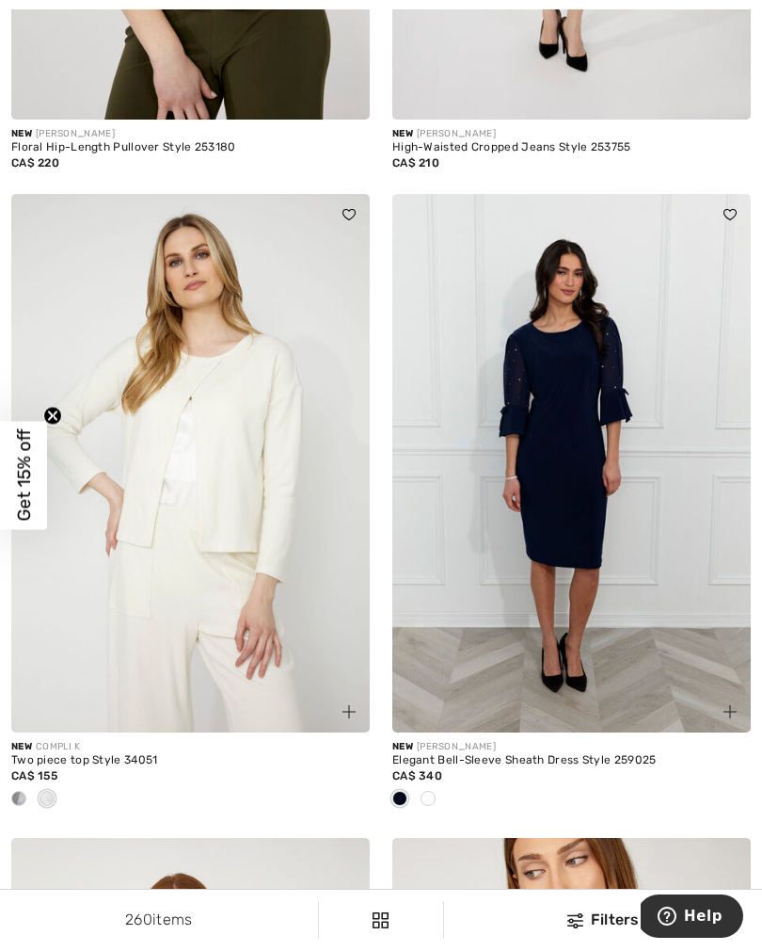
click at [441, 796] on div at bounding box center [428, 799] width 28 height 31
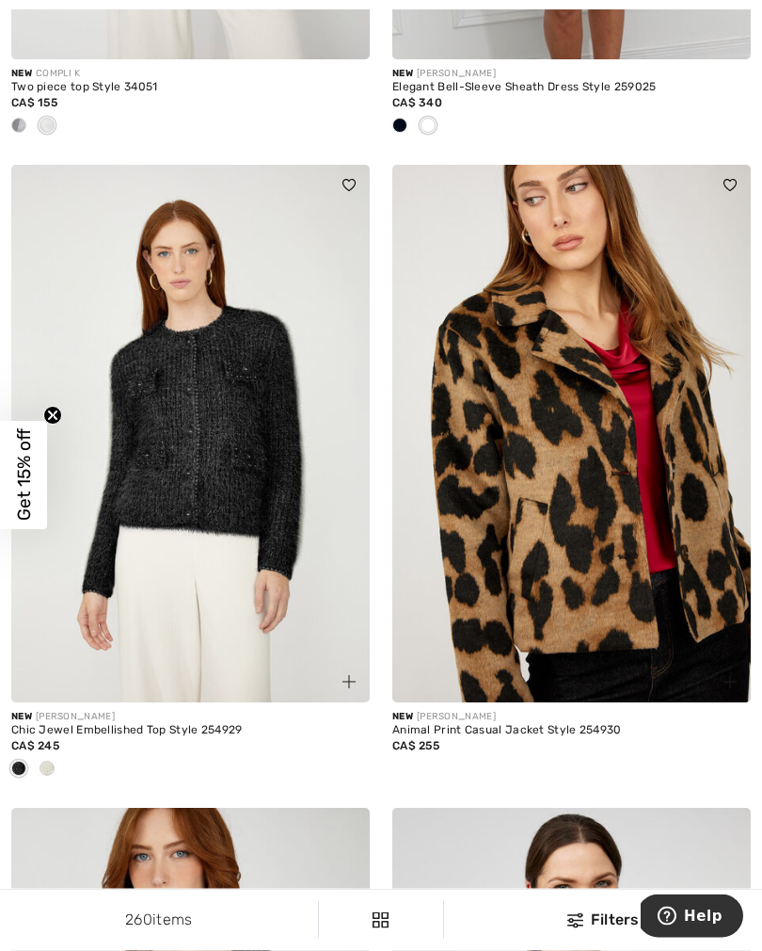
scroll to position [5228, 0]
click at [56, 766] on div at bounding box center [47, 769] width 28 height 31
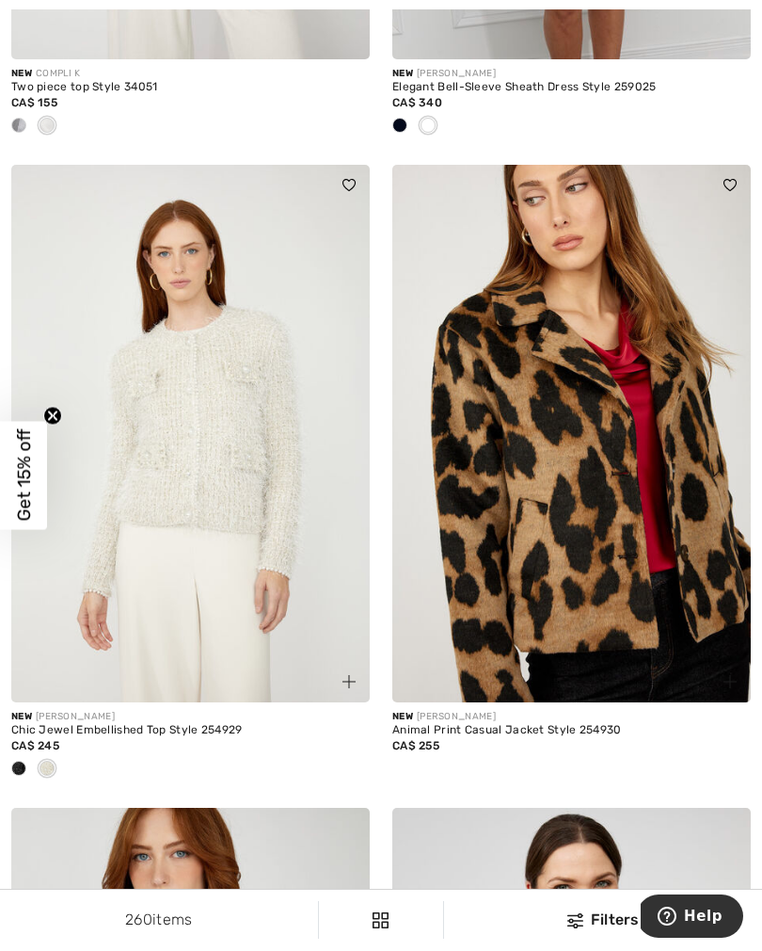
click at [212, 465] on img at bounding box center [190, 434] width 359 height 538
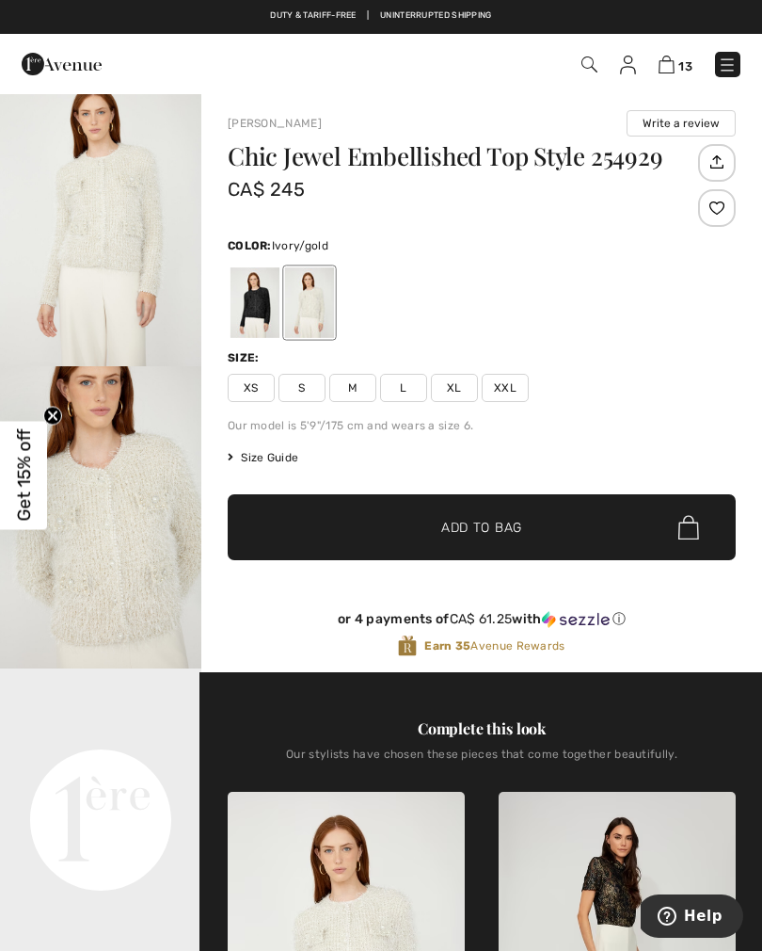
scroll to position [4, 0]
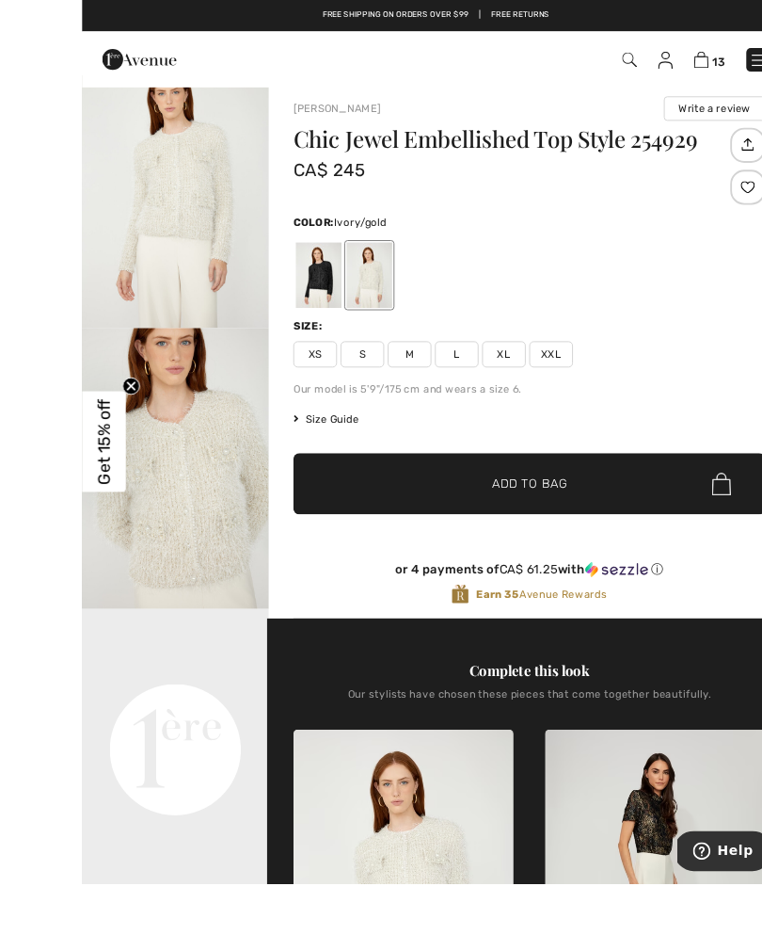
scroll to position [66, 0]
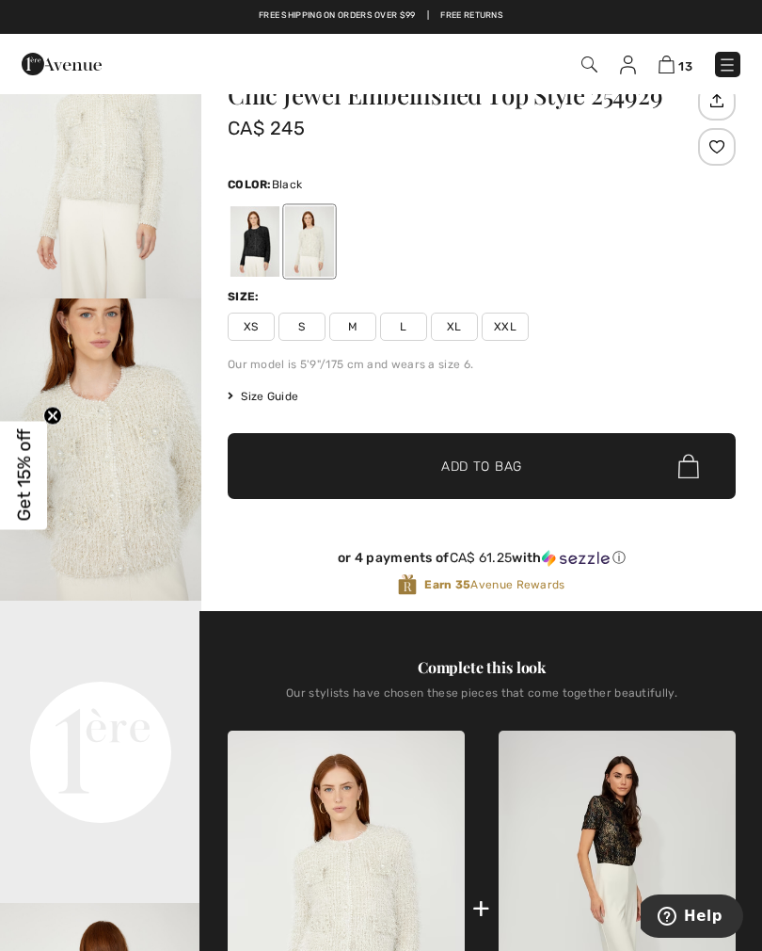
click at [248, 253] on div at bounding box center [255, 241] width 49 height 71
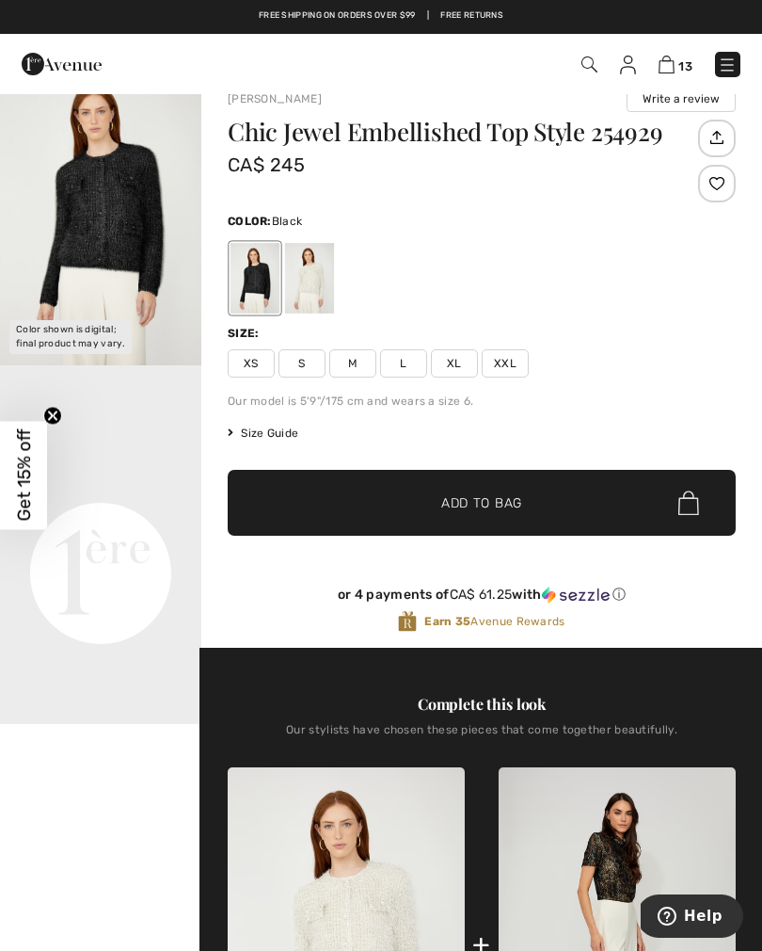
scroll to position [0, 0]
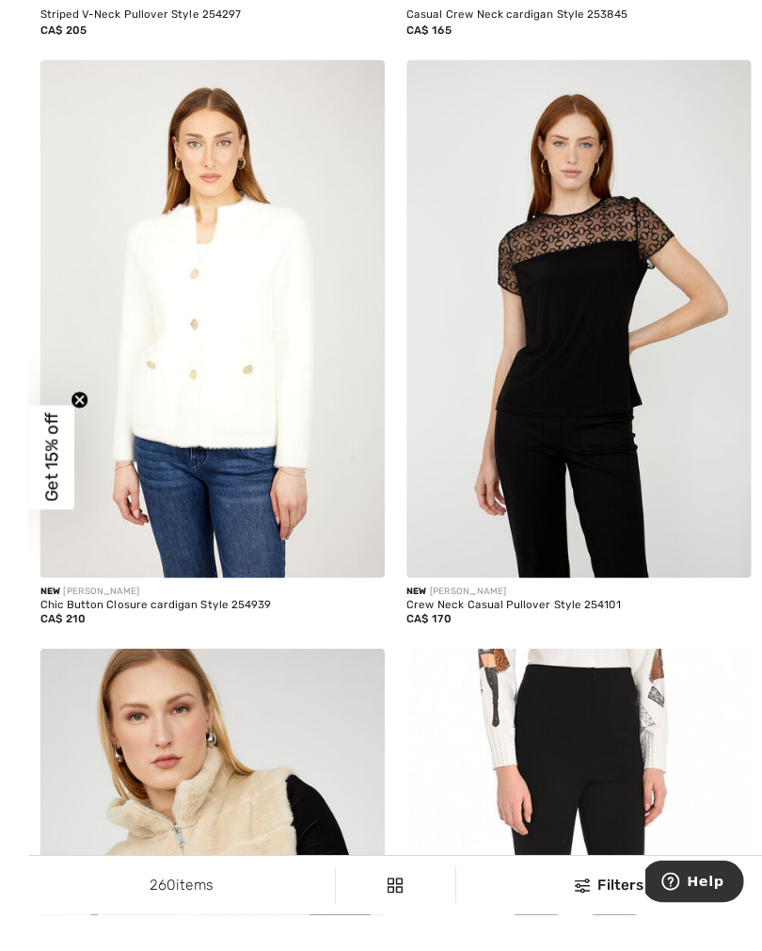
scroll to position [6671, 0]
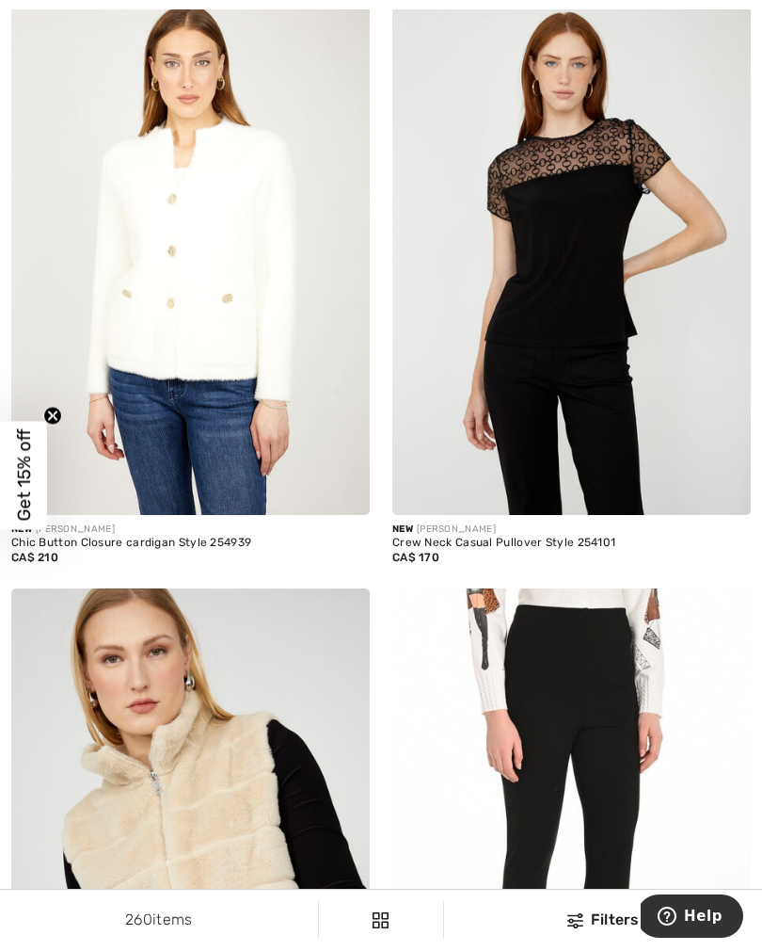
click at [171, 267] on img at bounding box center [190, 245] width 359 height 538
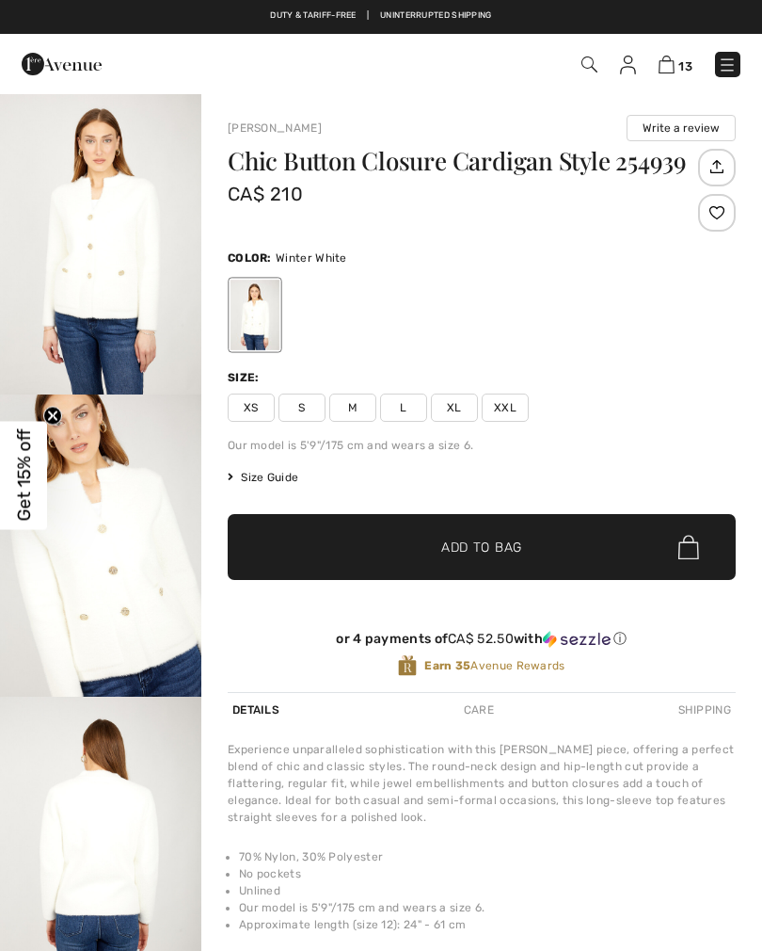
checkbox input "true"
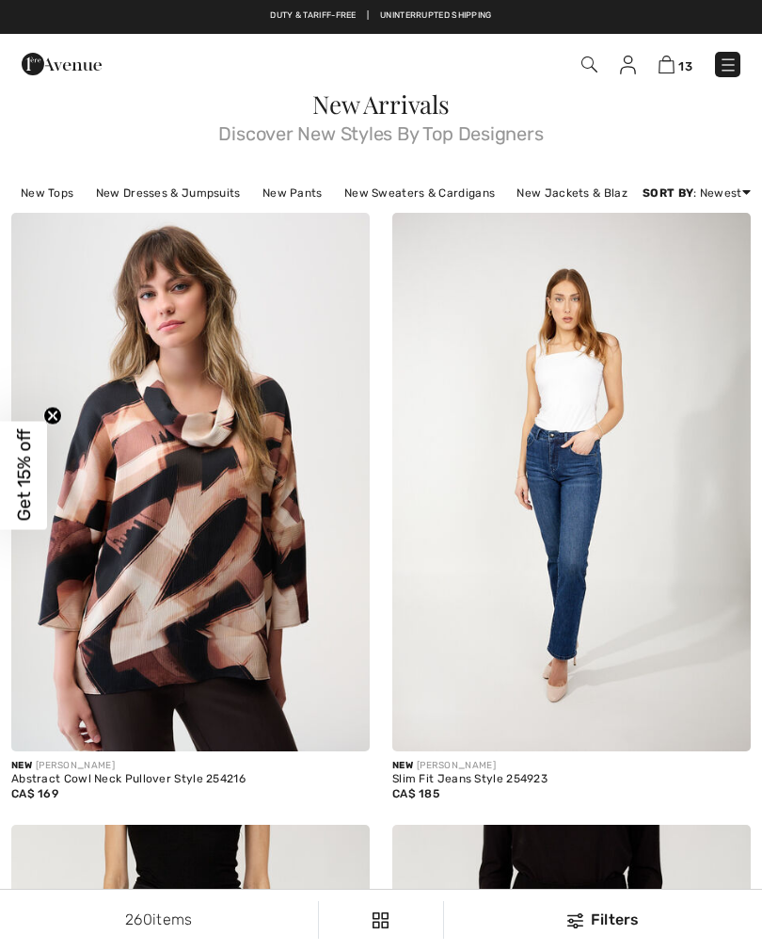
checkbox input "true"
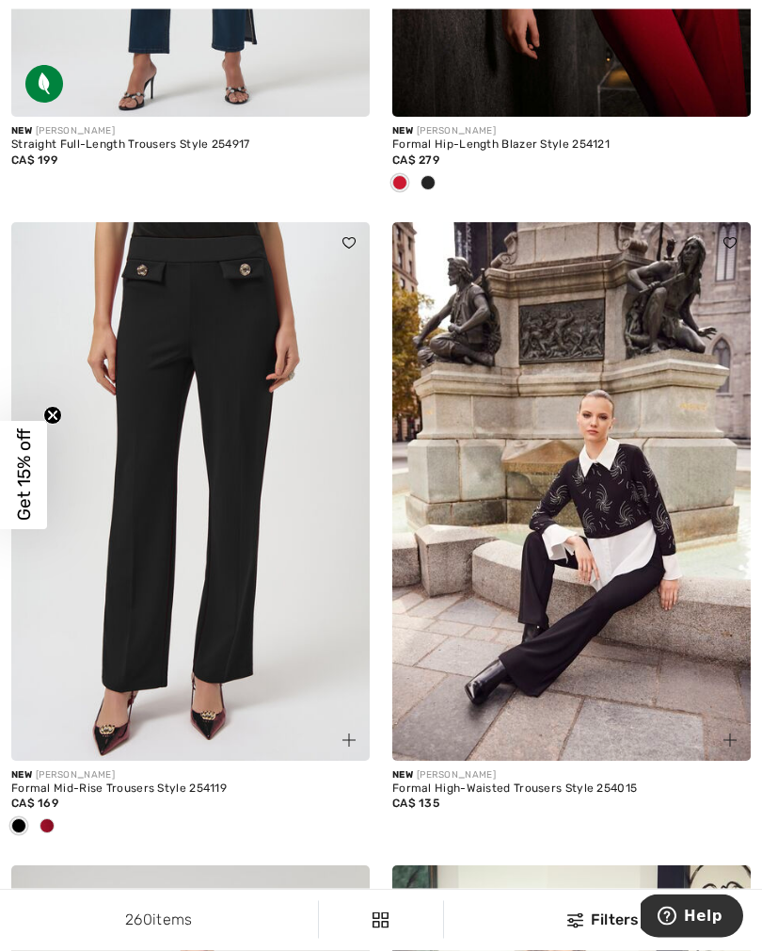
scroll to position [10332, 0]
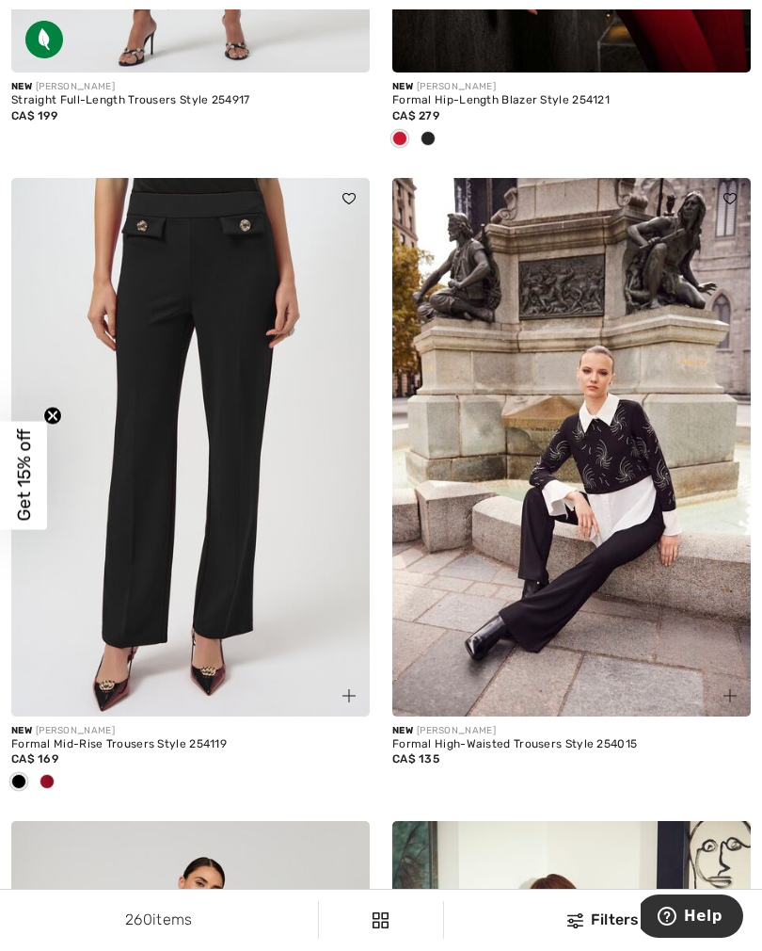
click at [50, 775] on span at bounding box center [47, 781] width 15 height 15
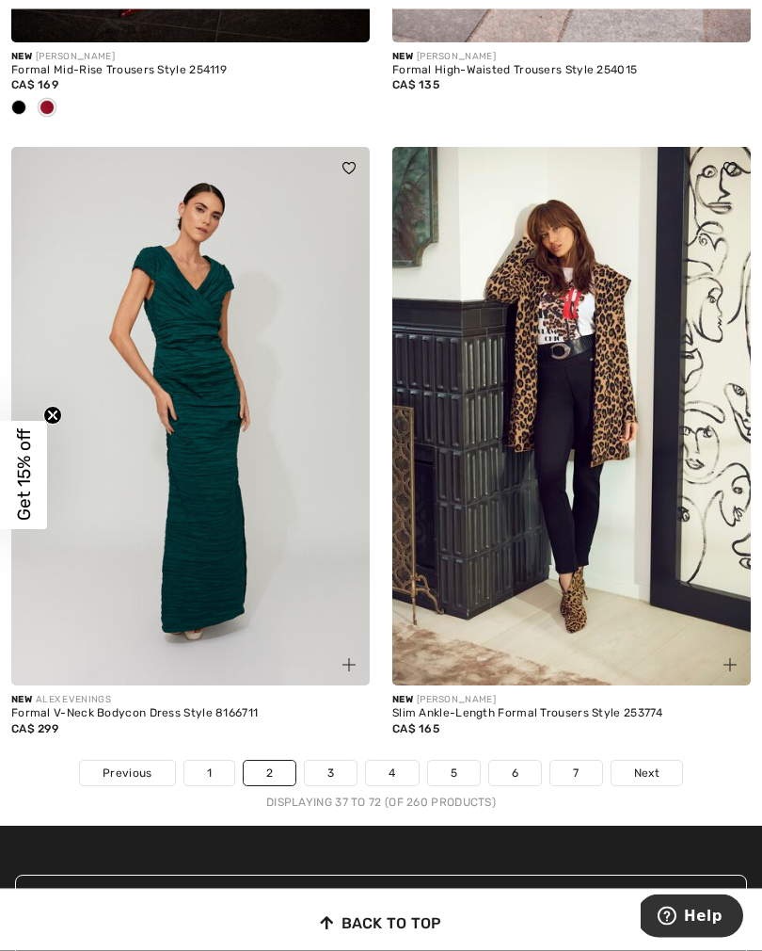
scroll to position [11005, 0]
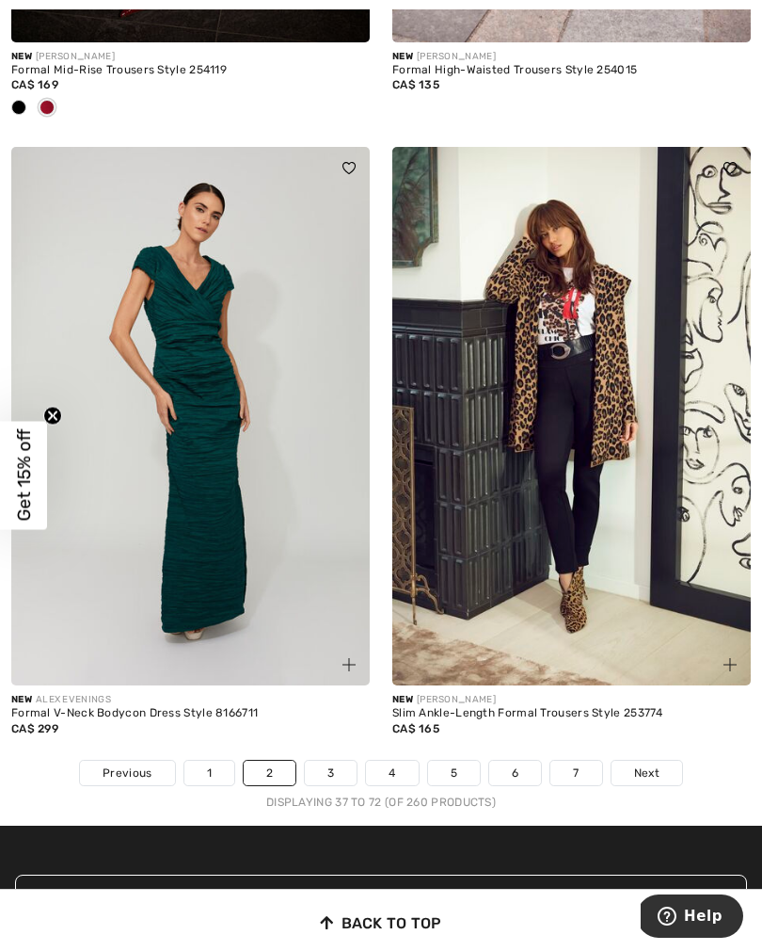
click at [331, 768] on link "3" at bounding box center [331, 772] width 52 height 24
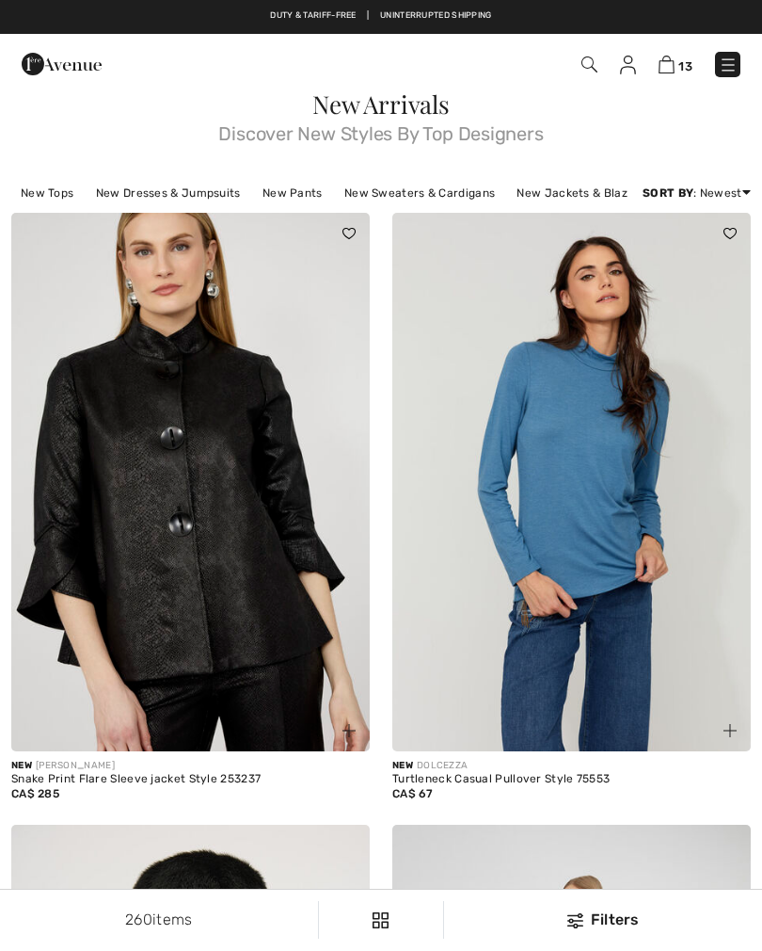
checkbox input "true"
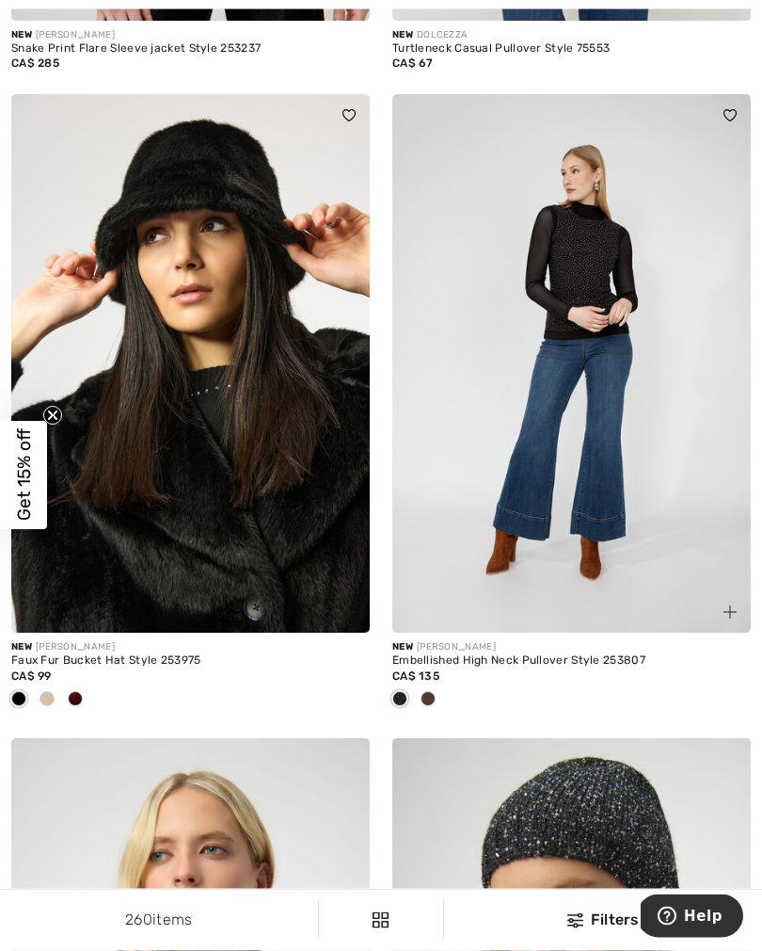
scroll to position [730, 0]
click at [45, 711] on div at bounding box center [47, 699] width 28 height 31
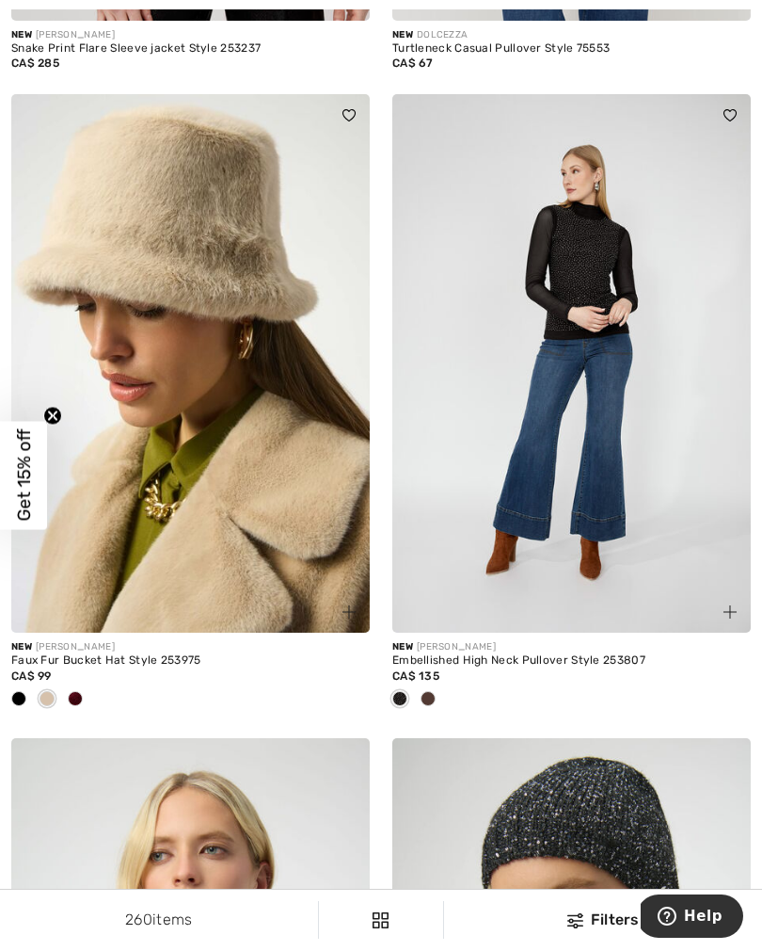
click at [80, 705] on div at bounding box center [75, 699] width 28 height 31
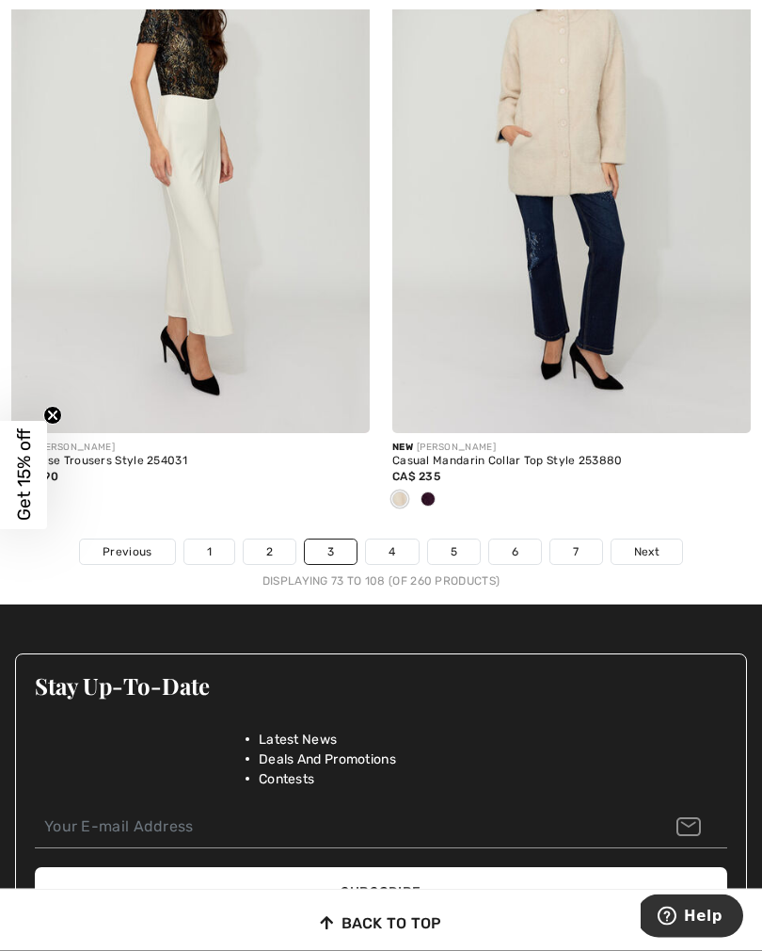
scroll to position [11197, 0]
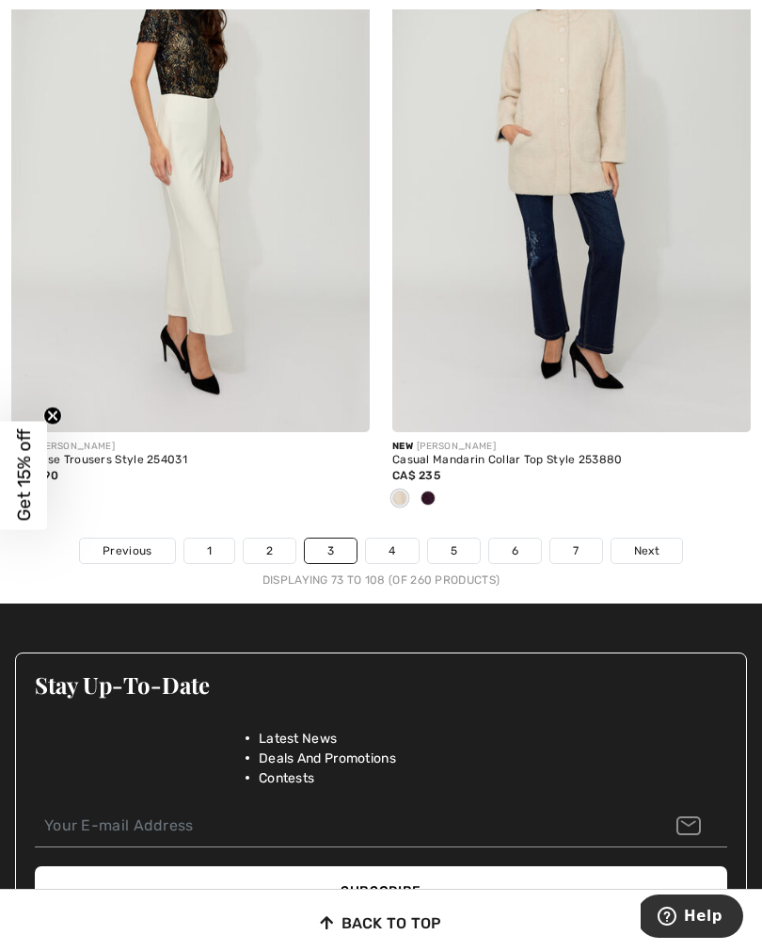
click at [389, 546] on link "4" at bounding box center [392, 550] width 52 height 24
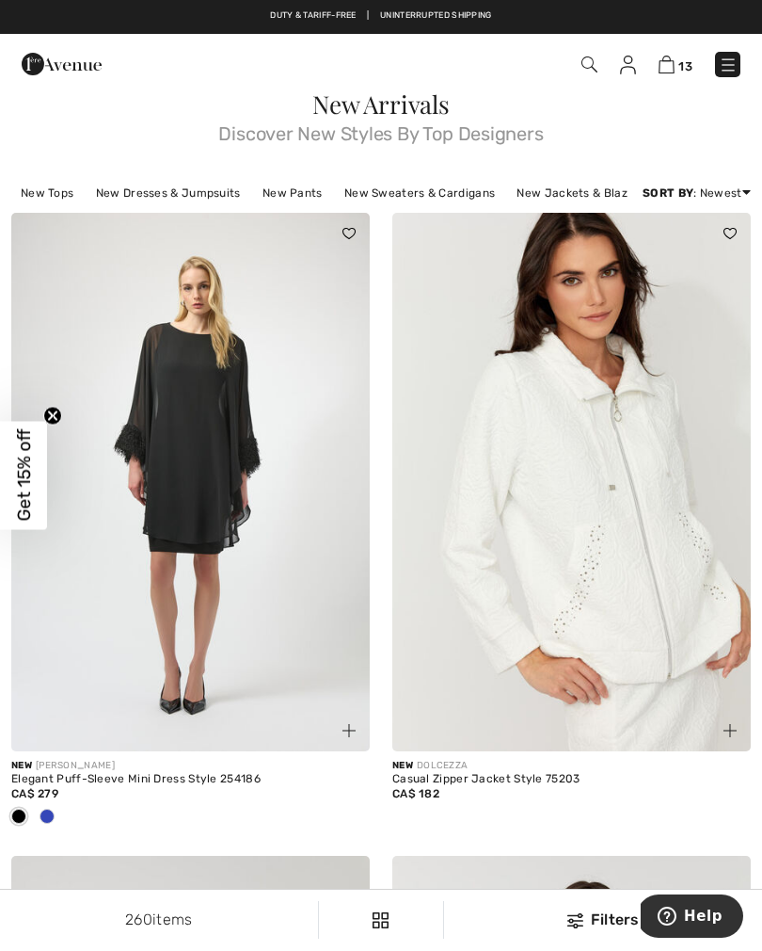
click at [54, 820] on div at bounding box center [47, 817] width 28 height 31
